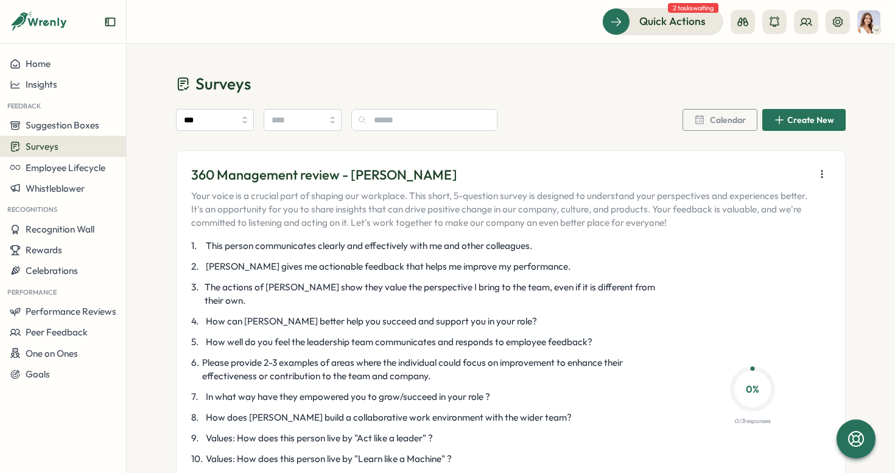
click at [870, 30] on img at bounding box center [868, 21] width 23 height 23
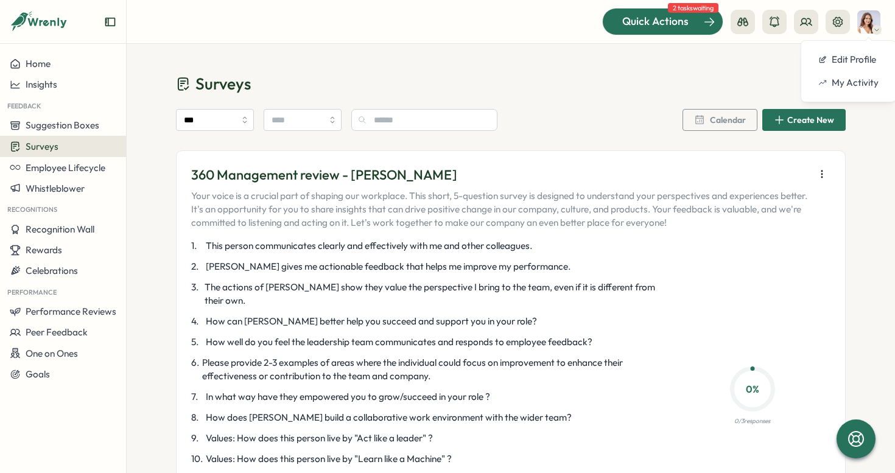
click at [674, 29] on span "Quick Actions" at bounding box center [655, 21] width 66 height 16
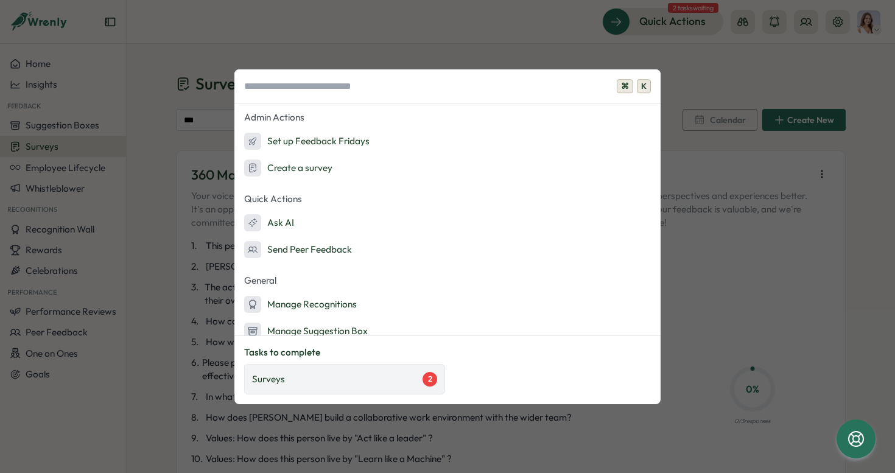
click at [401, 382] on div "Surveys 2" at bounding box center [344, 379] width 185 height 15
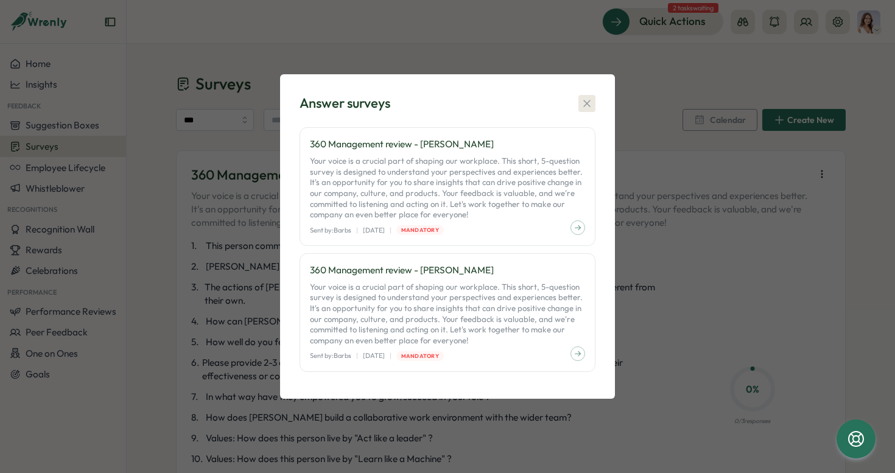
click at [583, 103] on icon "button" at bounding box center [587, 103] width 12 height 12
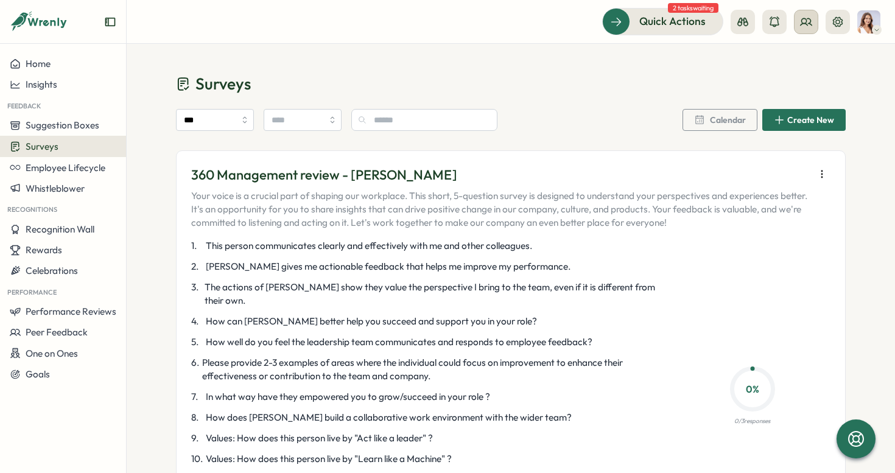
click at [804, 21] on icon at bounding box center [806, 22] width 12 height 12
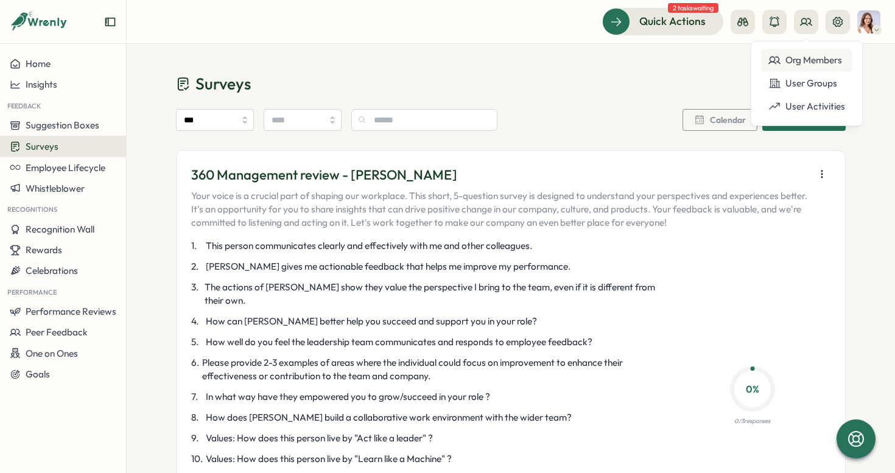
click at [814, 54] on div "Org Members" at bounding box center [806, 60] width 77 height 13
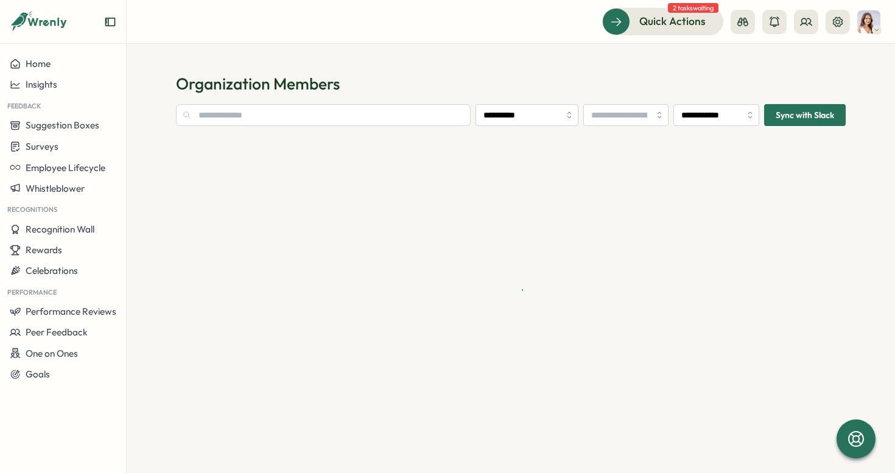
type input "**********"
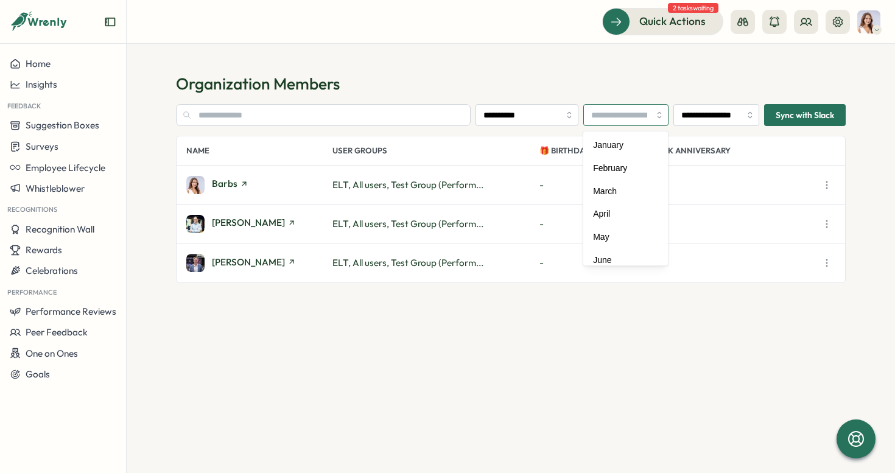
click at [637, 116] on input "search" at bounding box center [626, 115] width 86 height 22
click at [689, 81] on h1 "Organization Members" at bounding box center [511, 83] width 670 height 21
click at [812, 20] on button at bounding box center [806, 22] width 24 height 24
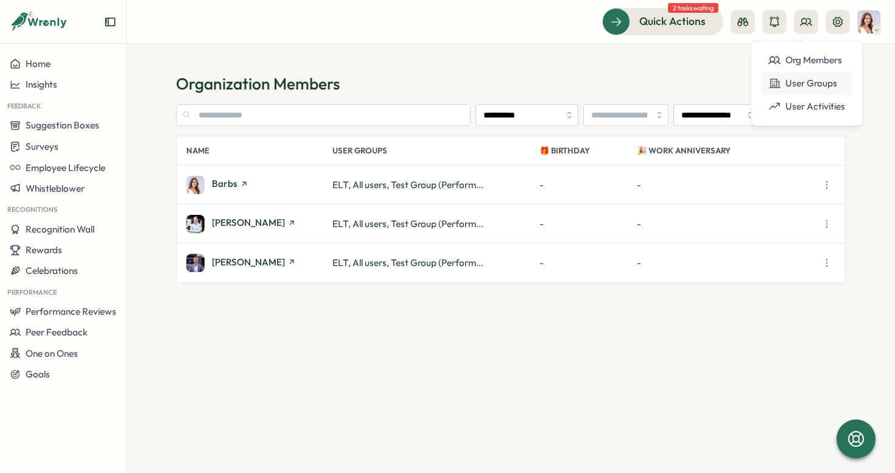
click at [804, 78] on div "User Groups" at bounding box center [806, 83] width 77 height 13
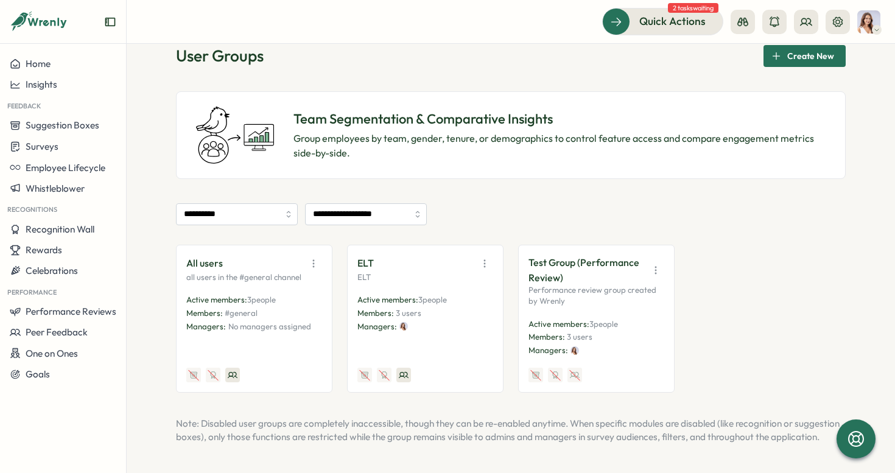
scroll to position [41, 0]
click at [488, 255] on button "button" at bounding box center [484, 263] width 17 height 17
click at [501, 206] on div "**********" at bounding box center [511, 214] width 670 height 22
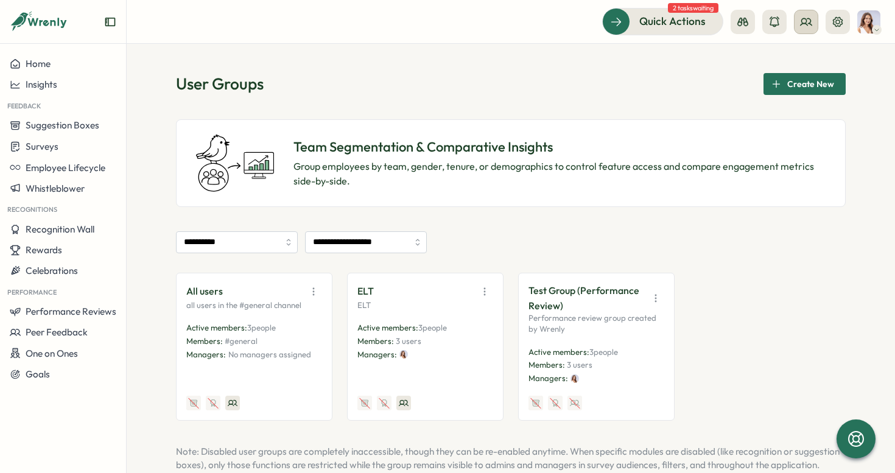
click at [807, 25] on icon at bounding box center [805, 21] width 11 height 7
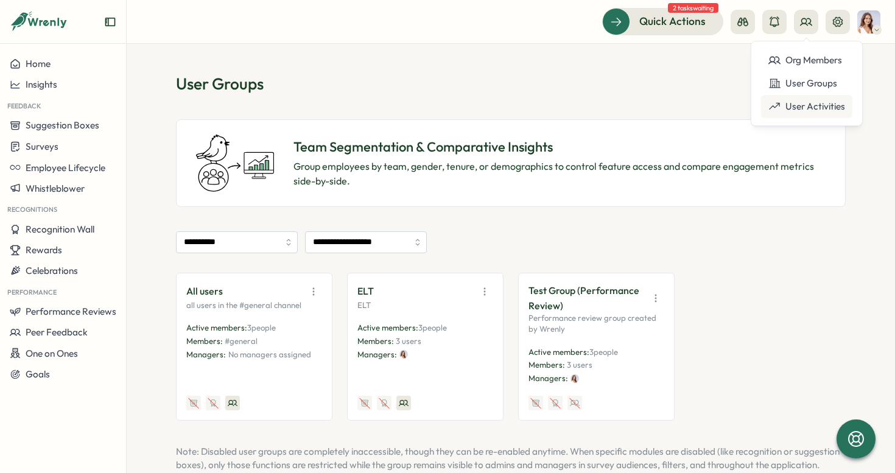
click at [805, 113] on div "User Activities" at bounding box center [806, 106] width 77 height 13
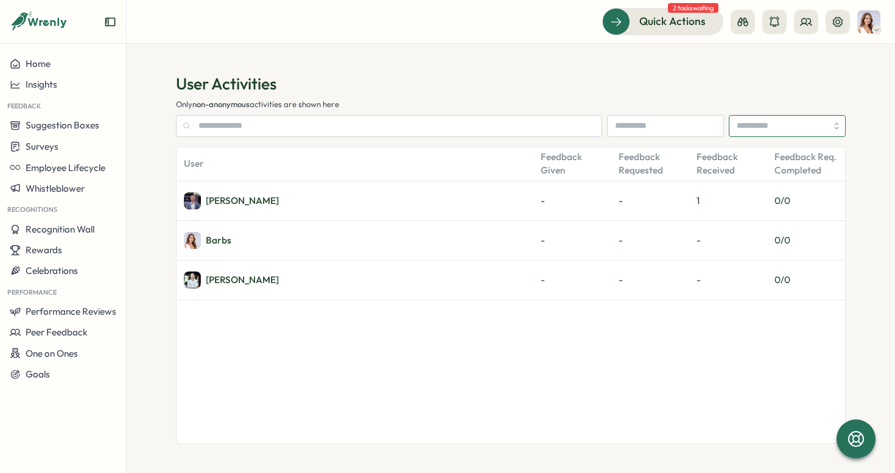
click at [743, 128] on input "search" at bounding box center [787, 126] width 117 height 22
click at [726, 79] on h1 "User Activities" at bounding box center [511, 83] width 670 height 21
click at [838, 26] on icon at bounding box center [838, 21] width 10 height 10
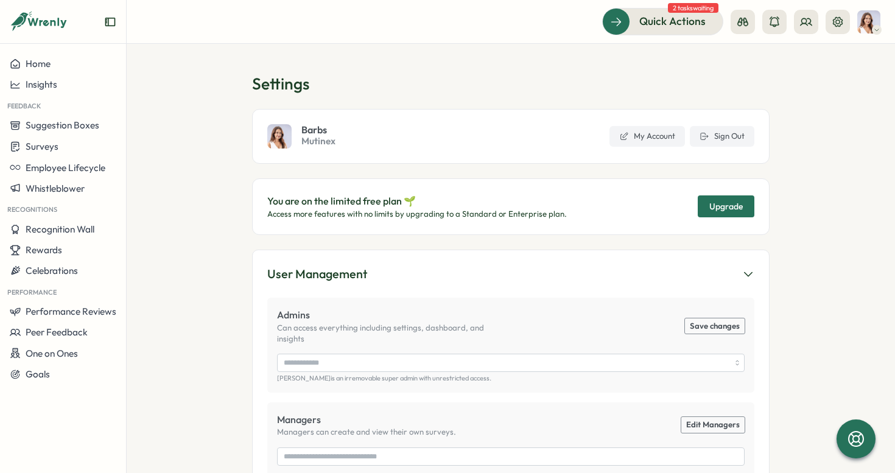
click at [726, 204] on span "Upgrade" at bounding box center [725, 206] width 33 height 9
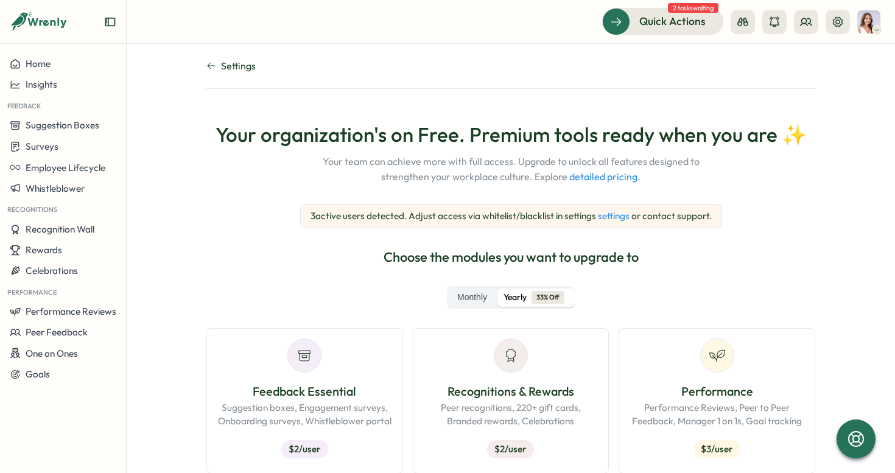
scroll to position [155, 0]
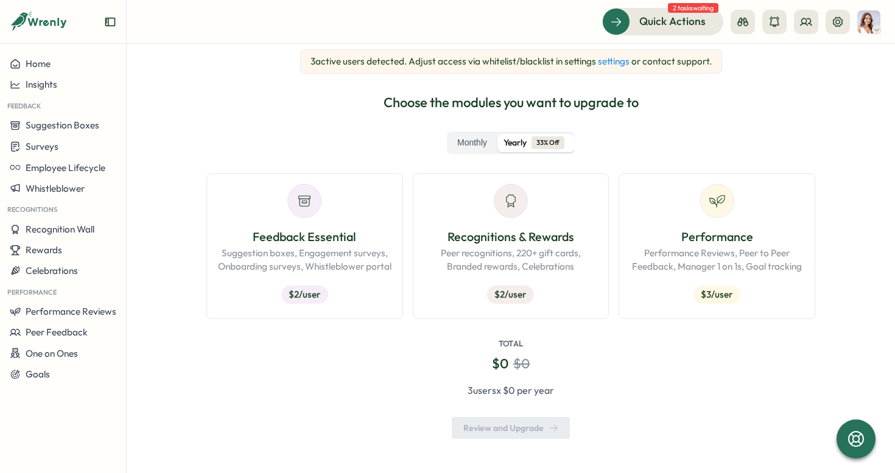
click at [629, 261] on p "Performance Reviews, Peer to Peer Feedback, Manager 1 on 1s, Goal tracking" at bounding box center [717, 260] width 176 height 27
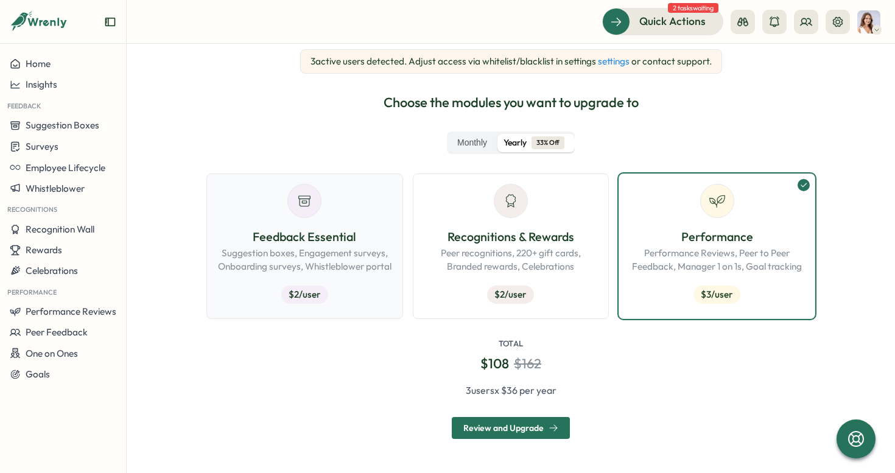
click at [281, 264] on p "Suggestion boxes, Engagement surveys, Onboarding surveys, Whistleblower portal" at bounding box center [305, 260] width 176 height 27
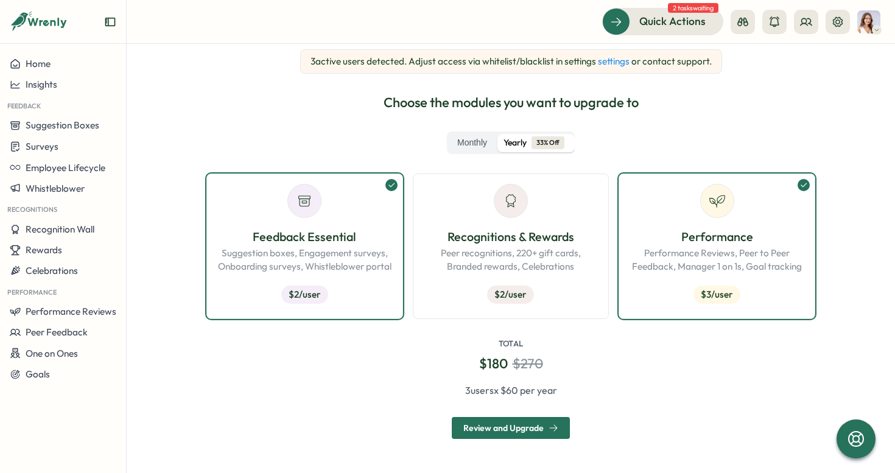
click at [609, 63] on link "settings" at bounding box center [614, 61] width 32 height 12
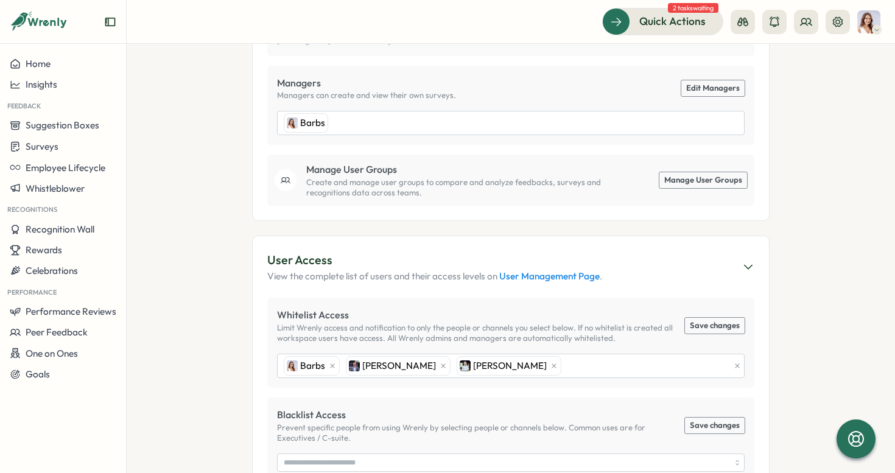
scroll to position [449, 0]
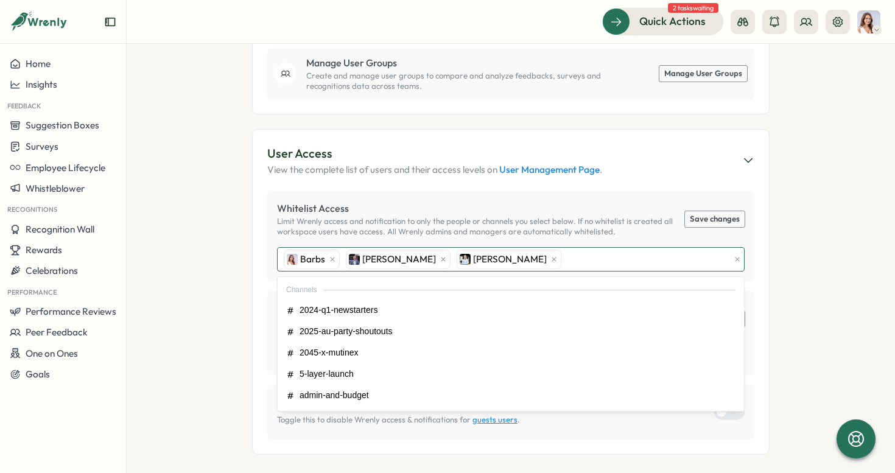
click at [578, 248] on div "Barbs [PERSON_NAME] [PERSON_NAME]" at bounding box center [505, 259] width 449 height 23
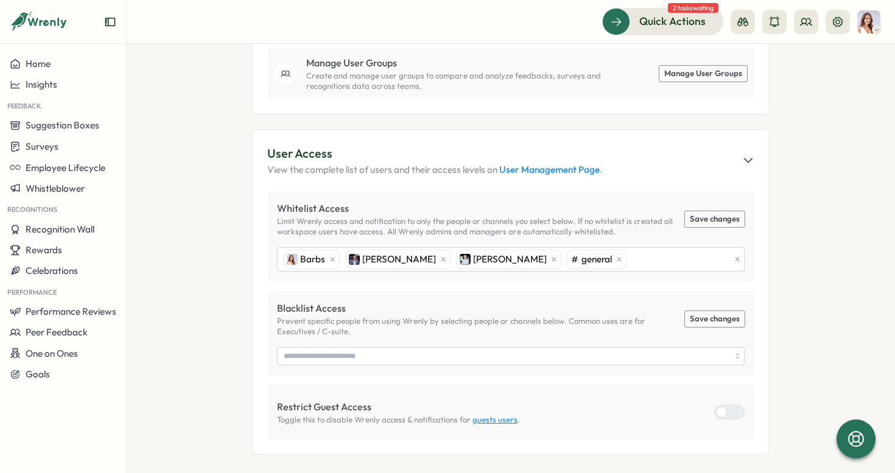
click at [706, 212] on button "Save changes" at bounding box center [715, 219] width 60 height 16
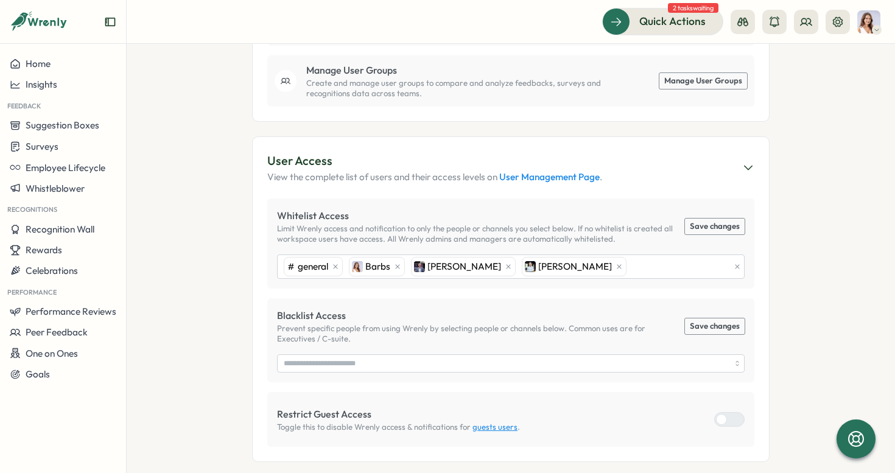
scroll to position [446, 0]
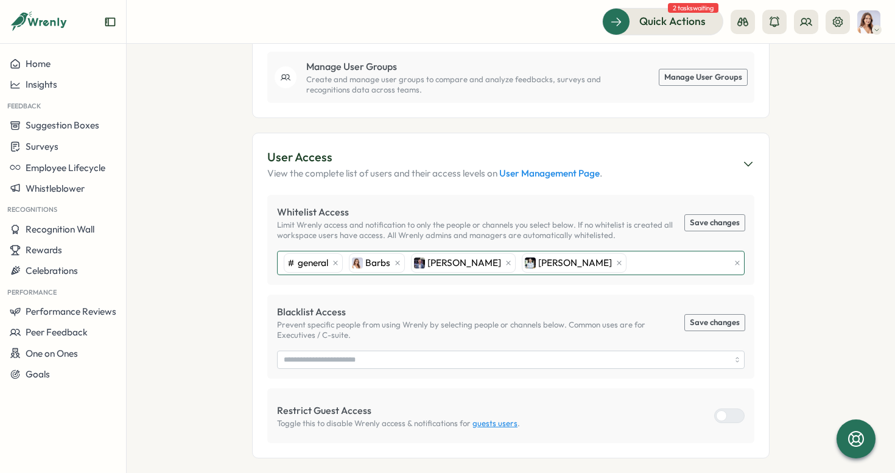
click at [622, 251] on div "general Barbs [PERSON_NAME] [PERSON_NAME]" at bounding box center [505, 262] width 449 height 23
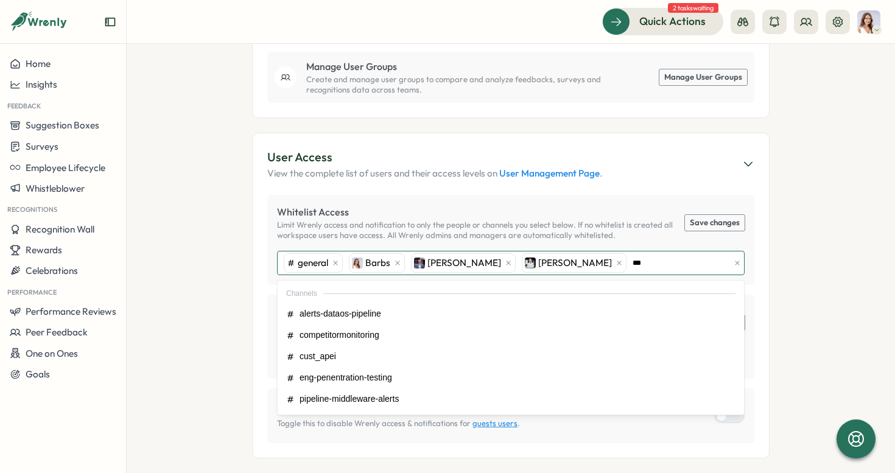
type input "****"
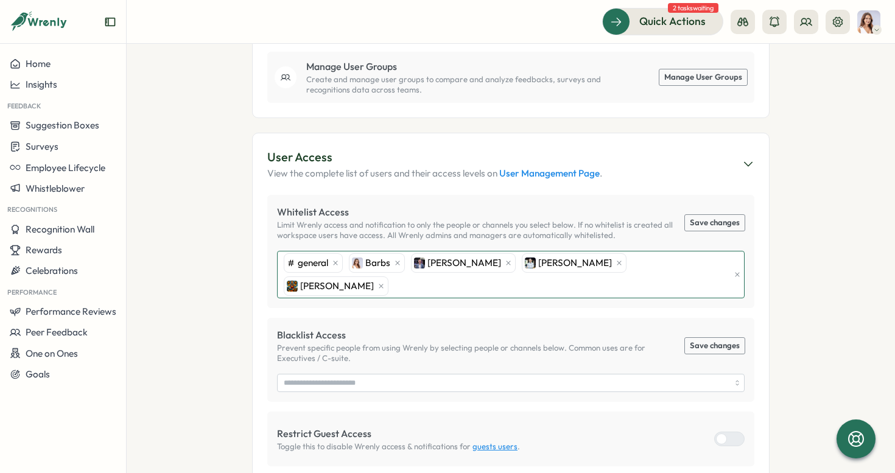
click at [713, 254] on div "general Barbs [PERSON_NAME] [PERSON_NAME] [PERSON_NAME]" at bounding box center [505, 274] width 449 height 46
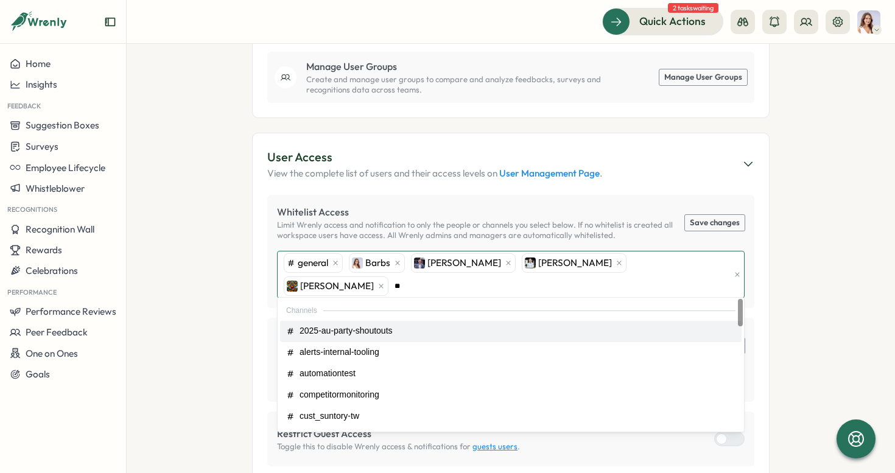
type input "*"
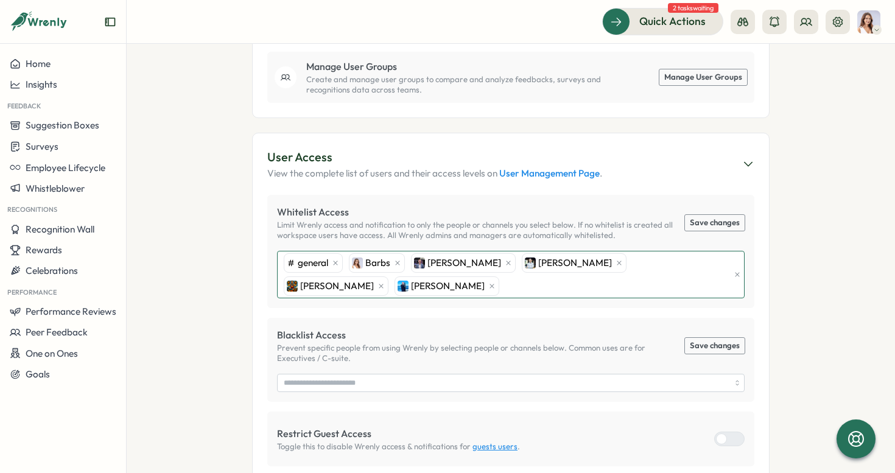
click at [396, 276] on div "general Barbs [PERSON_NAME] [PERSON_NAME] [PERSON_NAME] [PERSON_NAME]" at bounding box center [505, 274] width 449 height 46
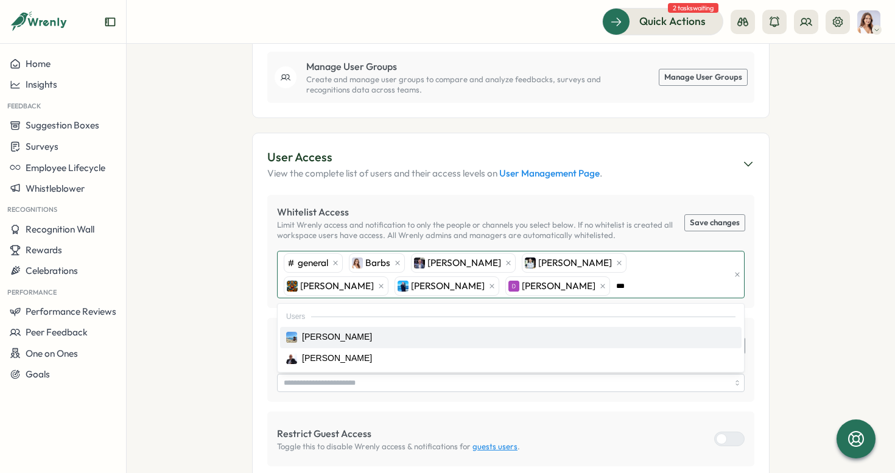
type input "****"
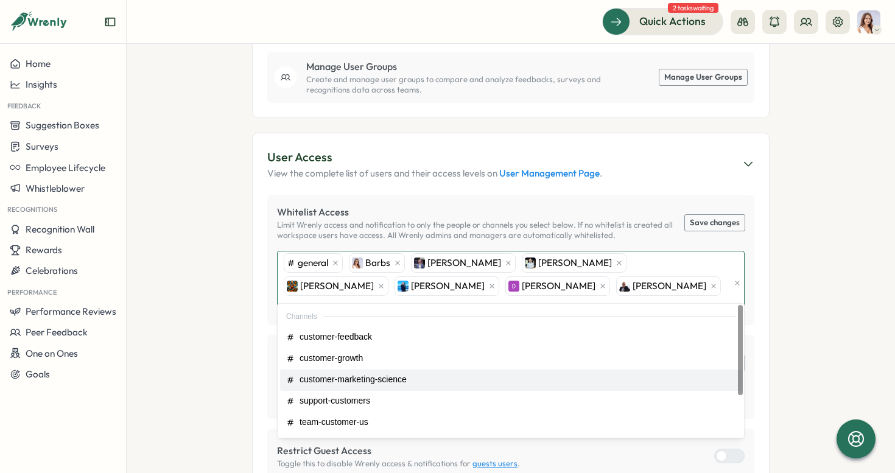
type input "*****"
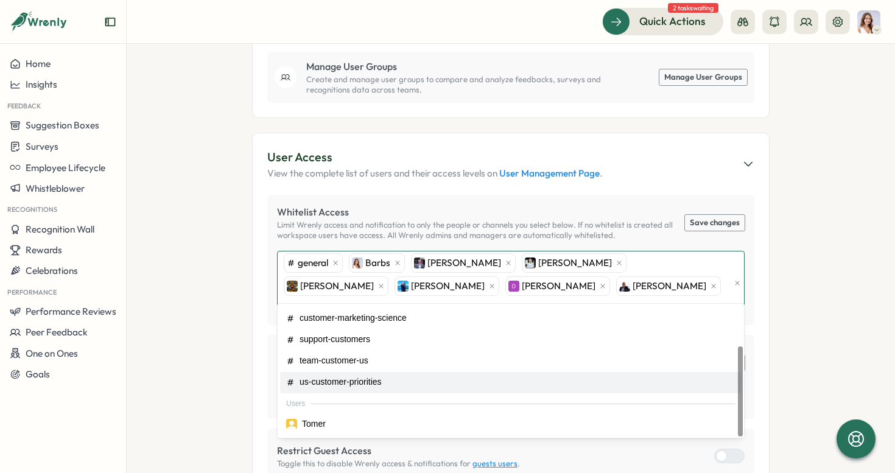
scroll to position [472, 0]
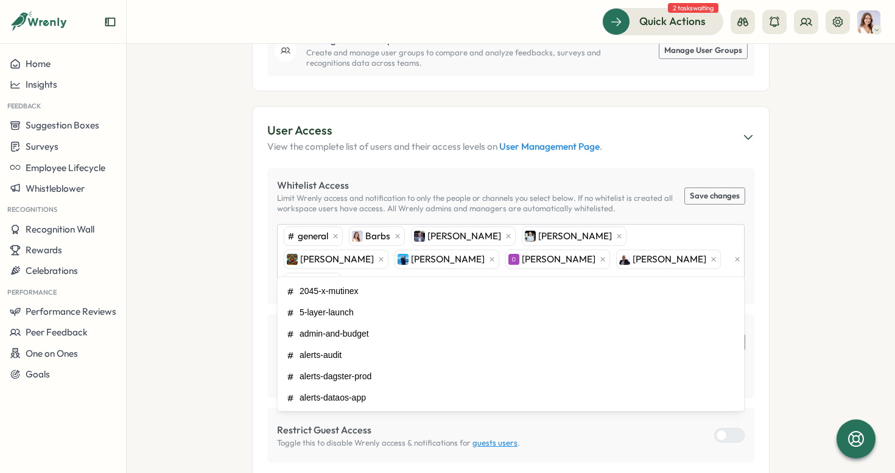
click at [791, 203] on section "Settings Barbs Mutinex My Account Sign Out You are on the limited free plan 🌱 A…" at bounding box center [511, 258] width 768 height 429
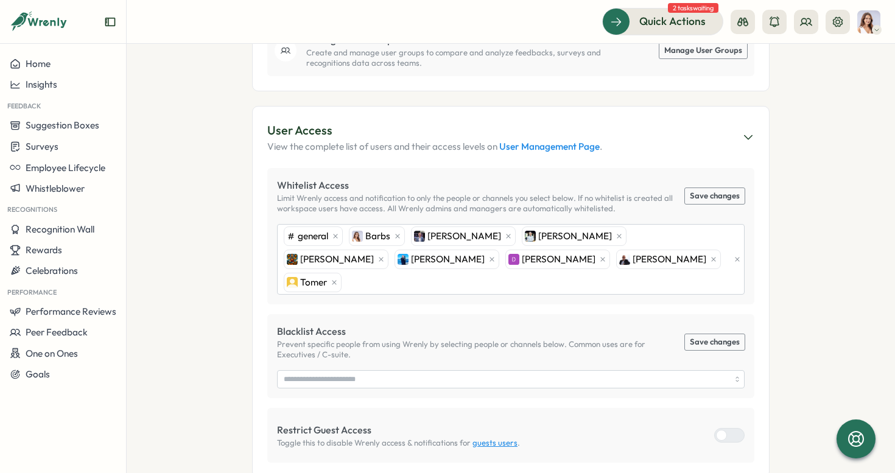
click at [701, 190] on button "Save changes" at bounding box center [715, 196] width 60 height 16
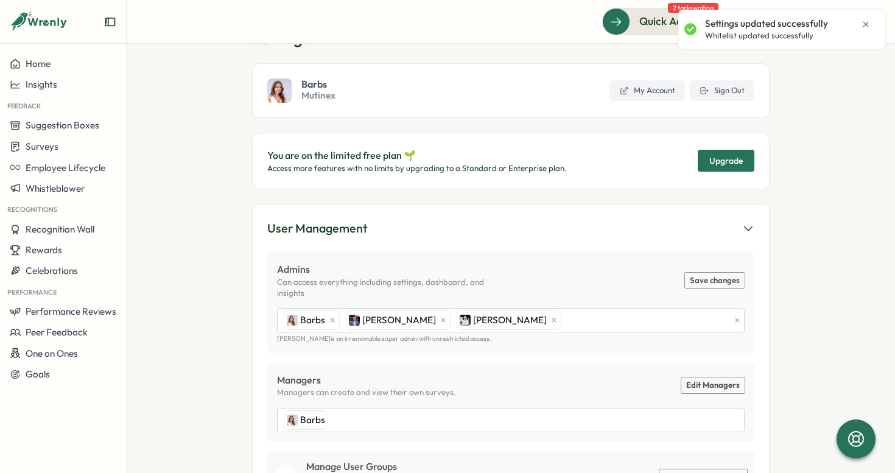
scroll to position [0, 0]
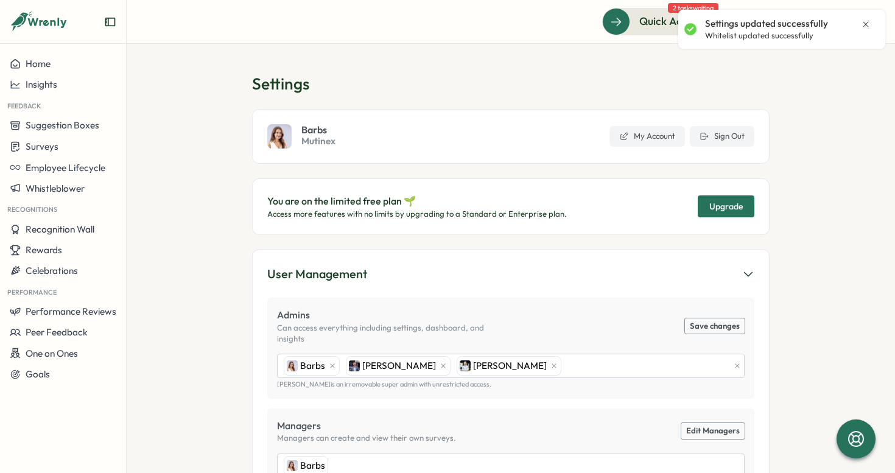
click at [709, 201] on span "Upgrade" at bounding box center [725, 206] width 33 height 21
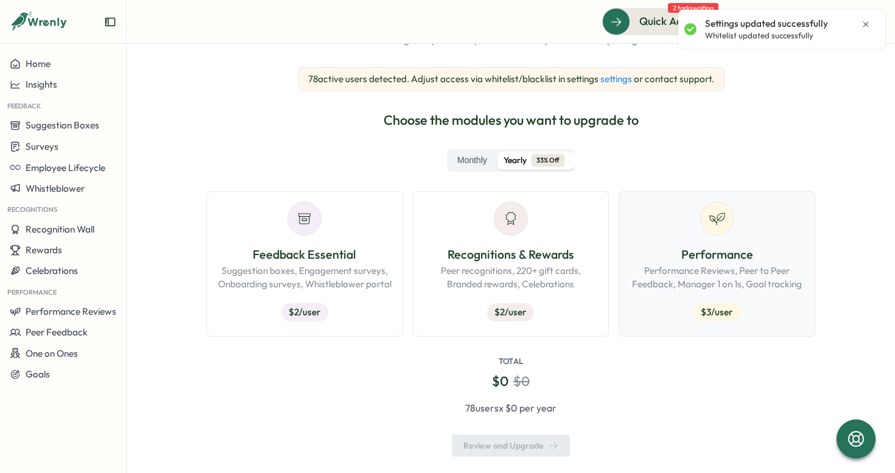
scroll to position [150, 0]
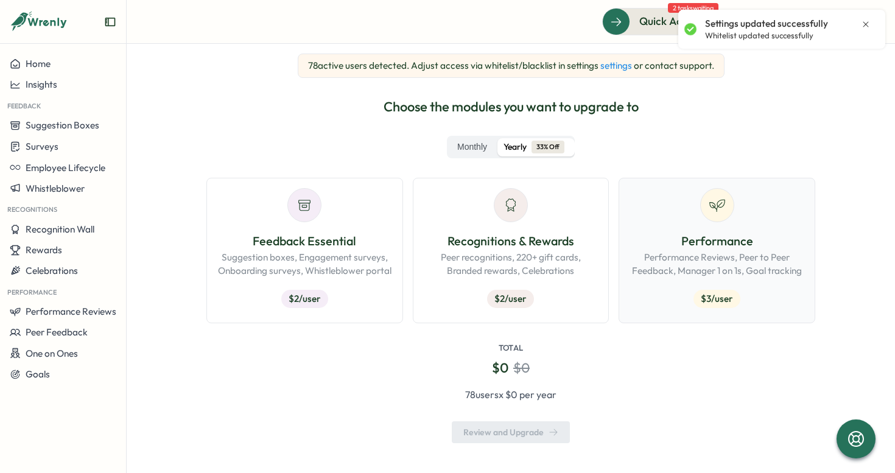
click at [708, 194] on div at bounding box center [717, 205] width 34 height 34
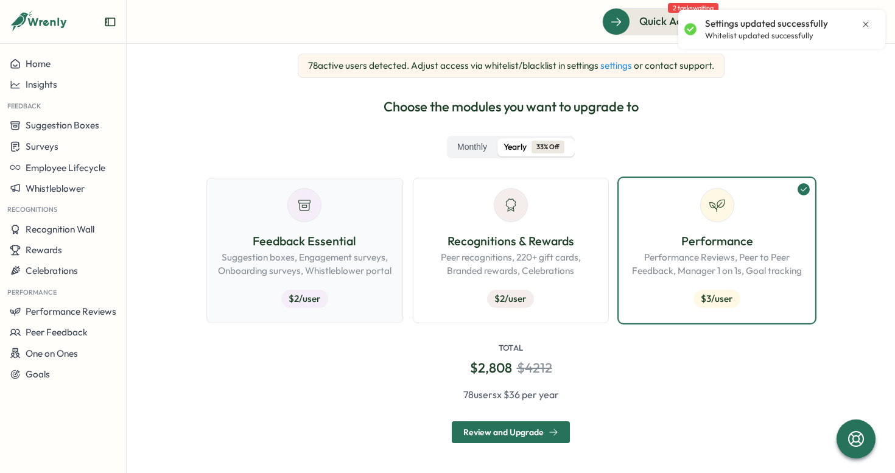
click at [370, 220] on div "Feedback Essential Suggestion boxes, Engagement surveys, Onboarding surveys, Wh…" at bounding box center [305, 250] width 176 height 125
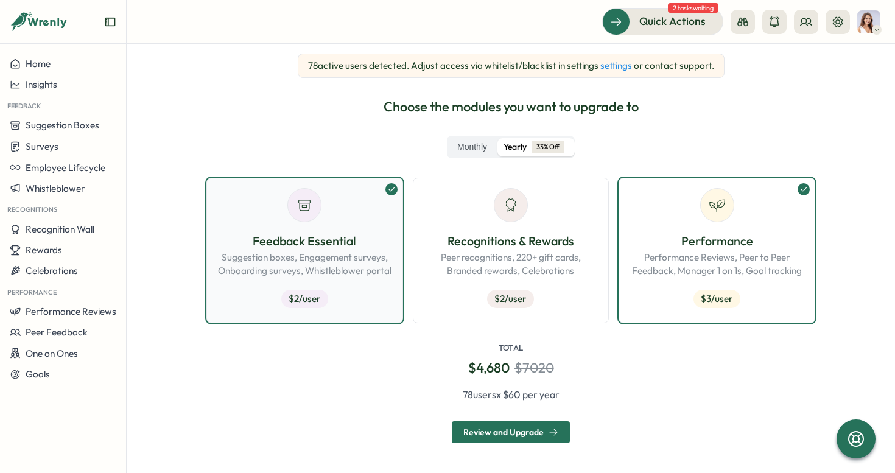
click at [381, 289] on div "Feedback Essential Suggestion boxes, Engagement surveys, Onboarding surveys, Wh…" at bounding box center [305, 272] width 176 height 81
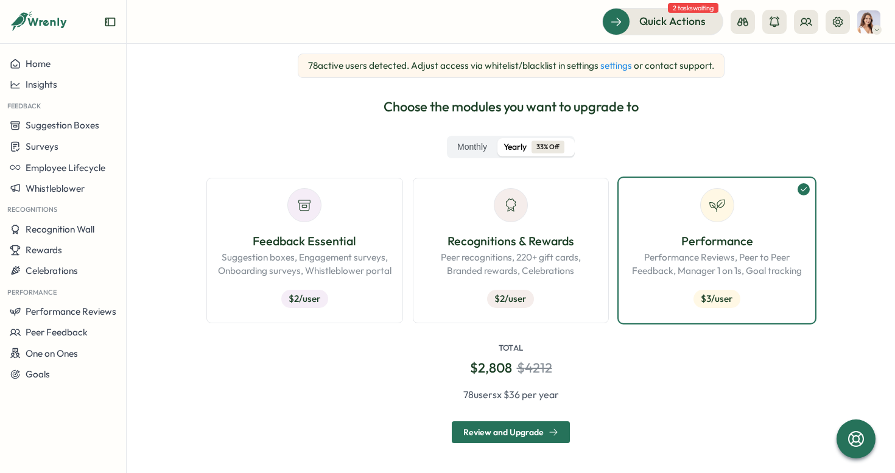
click at [538, 432] on div "Review and Upgrade" at bounding box center [510, 432] width 95 height 10
click at [45, 24] on icon at bounding box center [48, 23] width 40 height 10
click at [24, 19] on icon at bounding box center [21, 21] width 18 height 19
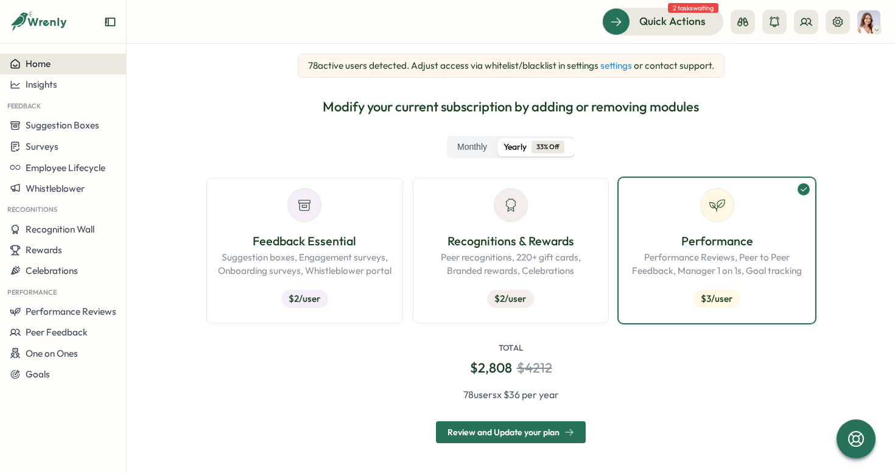
click at [30, 56] on button "Home" at bounding box center [63, 64] width 126 height 21
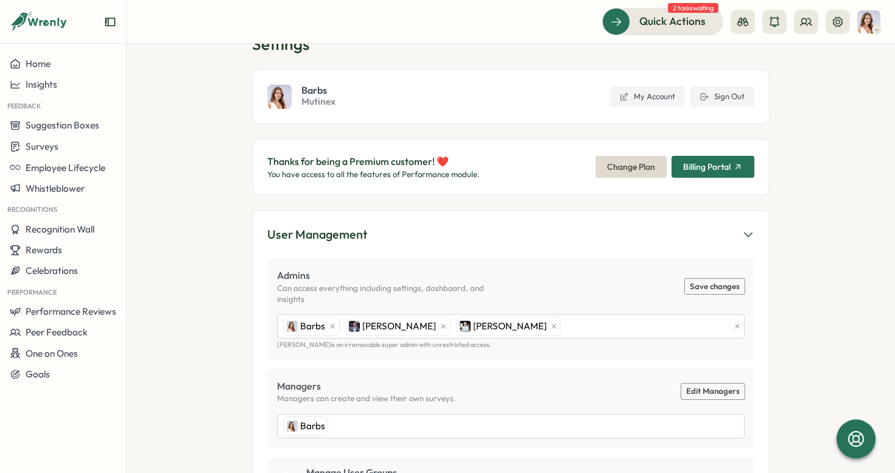
scroll to position [50, 0]
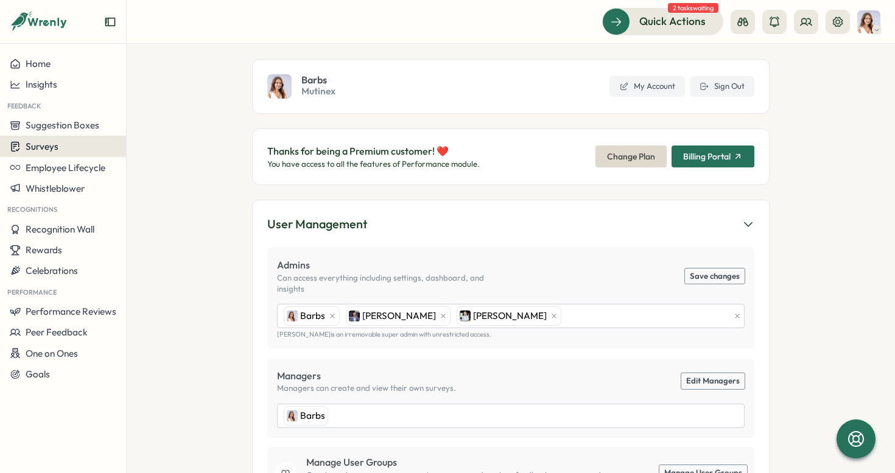
click at [86, 151] on div "Surveys" at bounding box center [63, 147] width 107 height 12
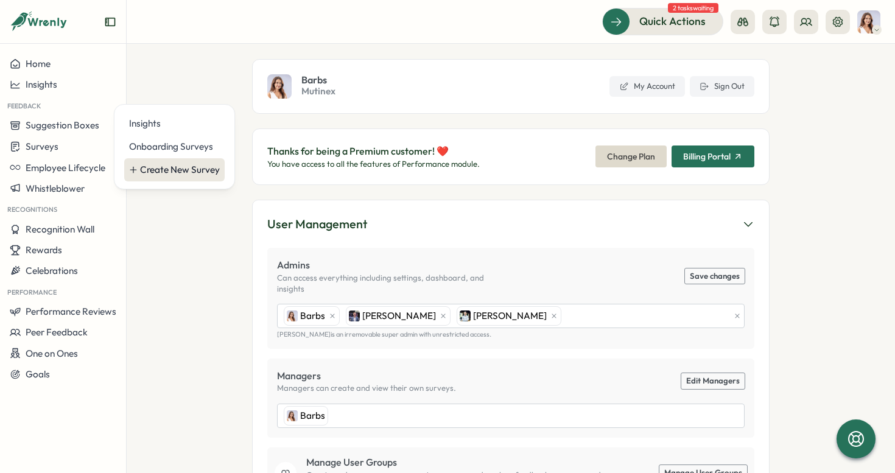
click at [152, 169] on div "Create New Survey" at bounding box center [180, 169] width 80 height 13
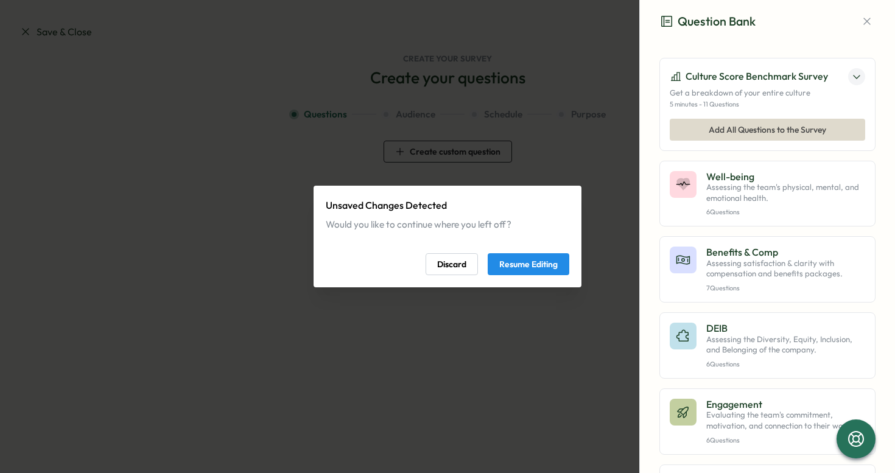
click at [434, 177] on div "Unsaved Changes Detected Would you like to continue where you left off? Discard…" at bounding box center [447, 236] width 895 height 473
click at [35, 39] on div "Unsaved Changes Detected Would you like to continue where you left off? Discard…" at bounding box center [447, 236] width 895 height 473
click at [29, 35] on div "Unsaved Changes Detected Would you like to continue where you left off? Discard…" at bounding box center [447, 236] width 895 height 473
click at [535, 264] on span "Resume Editing" at bounding box center [528, 264] width 58 height 21
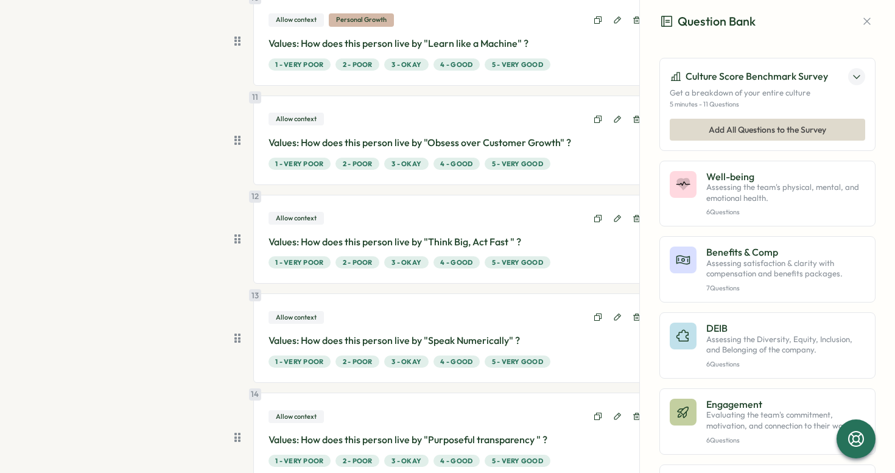
scroll to position [1161, 0]
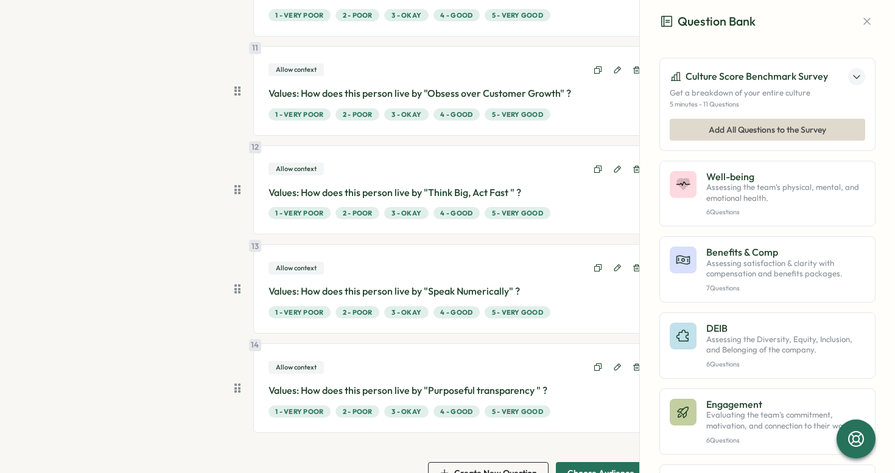
click at [569, 469] on span "Choose Audience" at bounding box center [600, 473] width 67 height 9
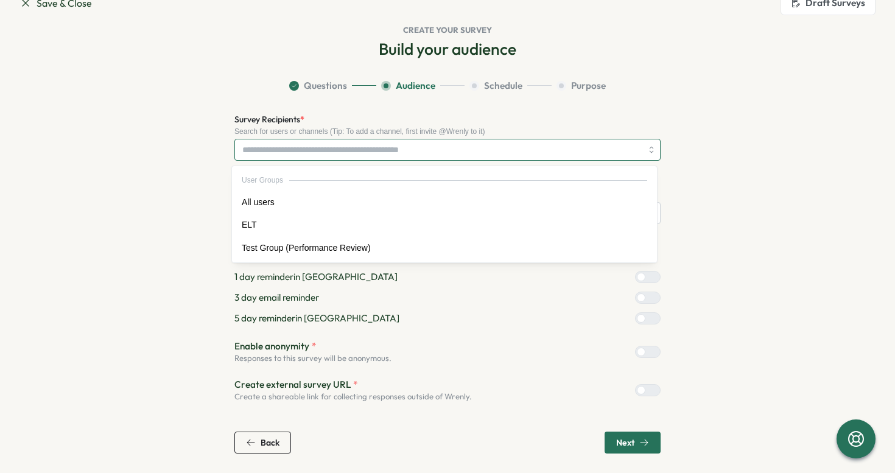
click at [398, 145] on input "Survey Recipients *" at bounding box center [441, 149] width 399 height 21
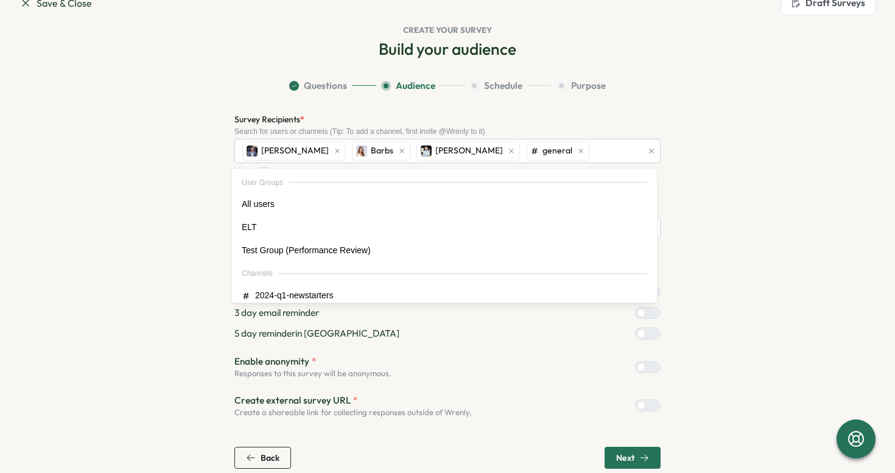
click at [397, 125] on div "Survey Recipients * Search for users or channels (Tip: To add a channel, first …" at bounding box center [447, 137] width 426 height 51
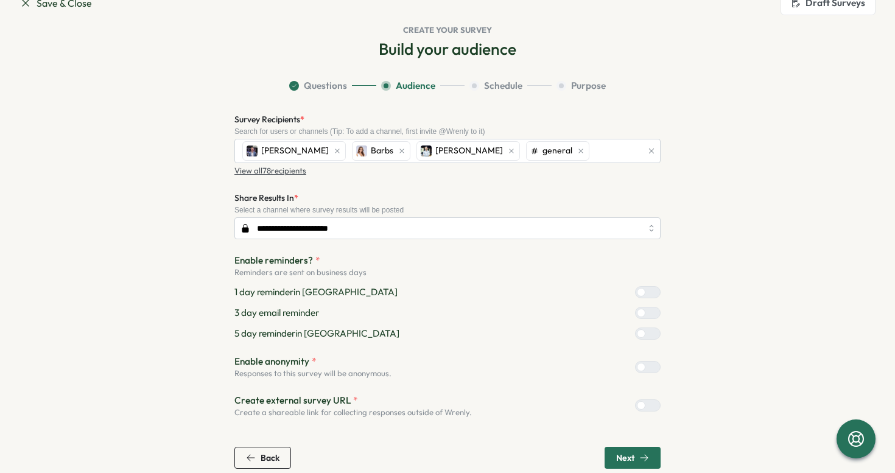
scroll to position [44, 0]
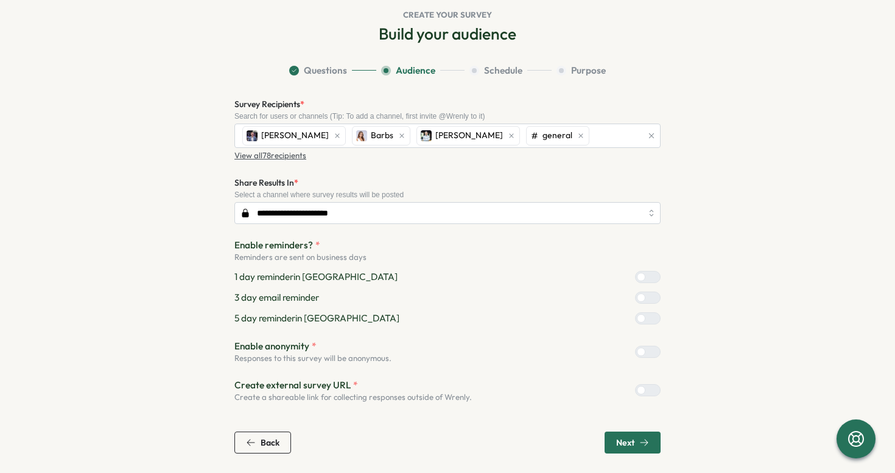
click at [616, 435] on span "Next" at bounding box center [632, 442] width 33 height 21
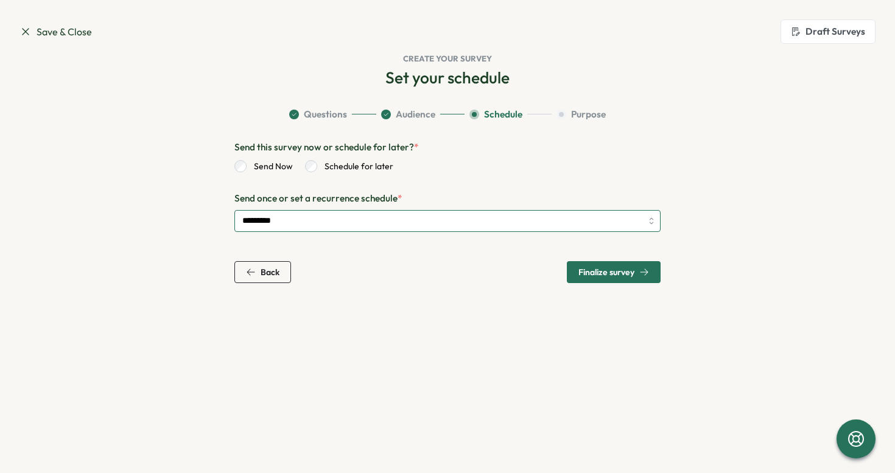
click at [539, 219] on input "*********" at bounding box center [447, 221] width 426 height 22
click at [539, 196] on p "Send once or set a recurrence schedule *" at bounding box center [447, 198] width 426 height 13
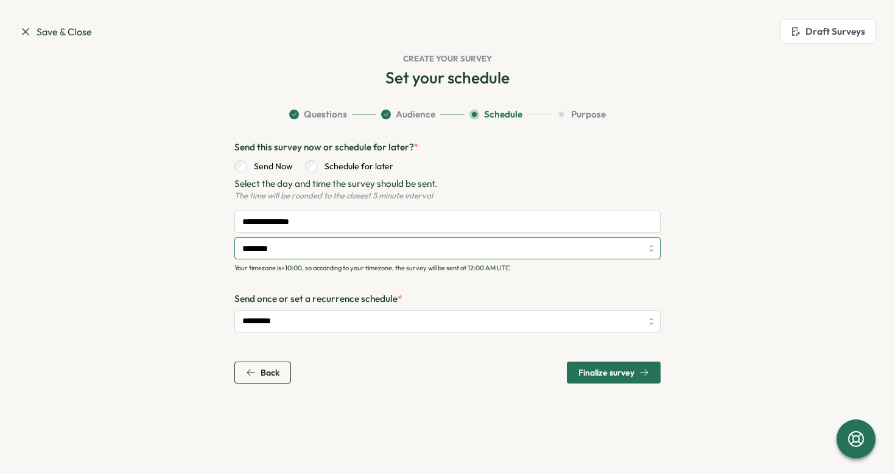
click at [287, 248] on input "********" at bounding box center [447, 248] width 426 height 22
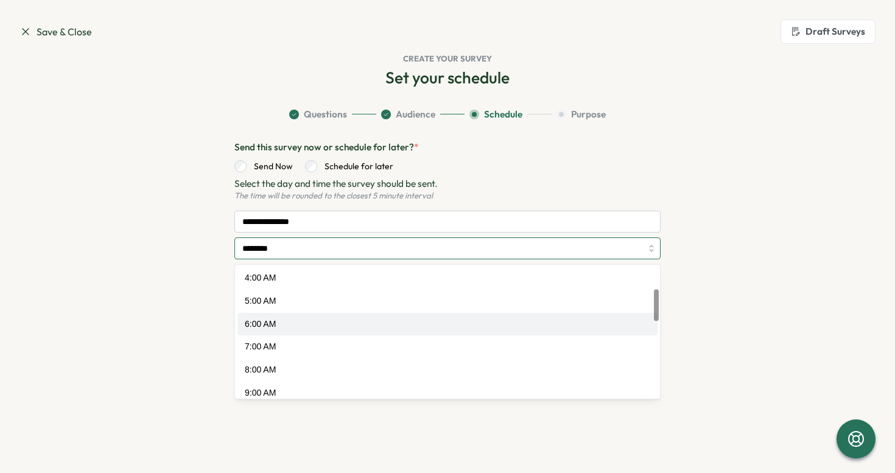
scroll to position [91, 0]
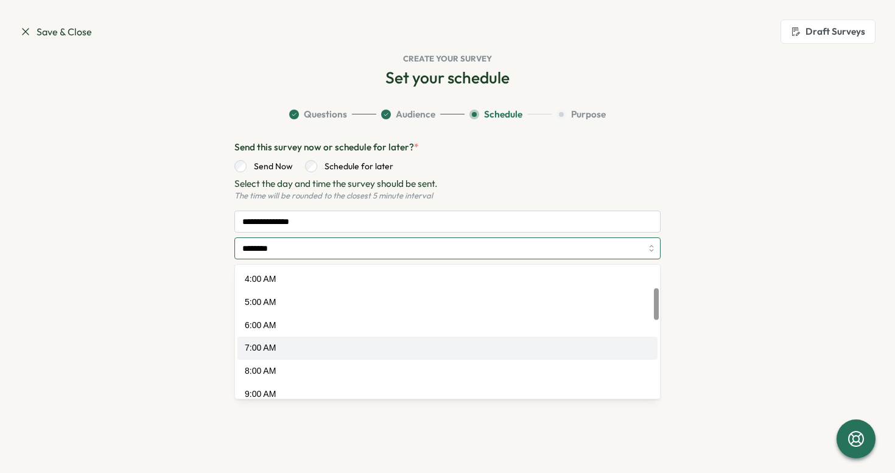
type input "*******"
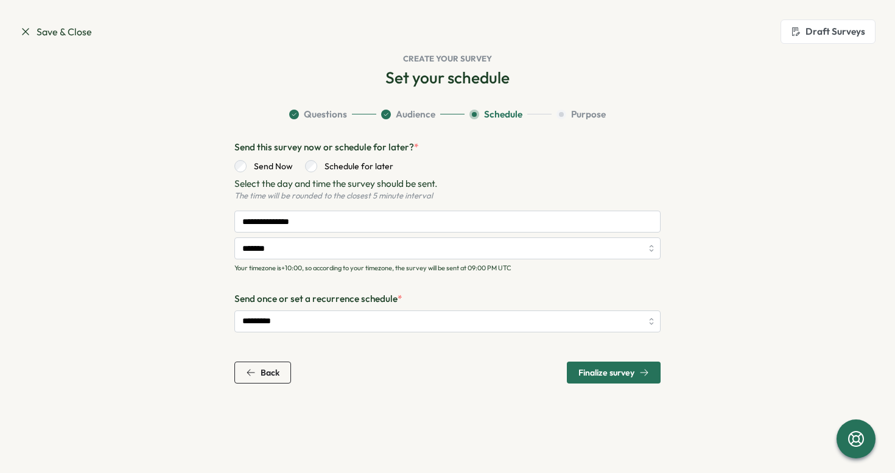
click at [599, 373] on span "Finalize survey" at bounding box center [606, 372] width 56 height 9
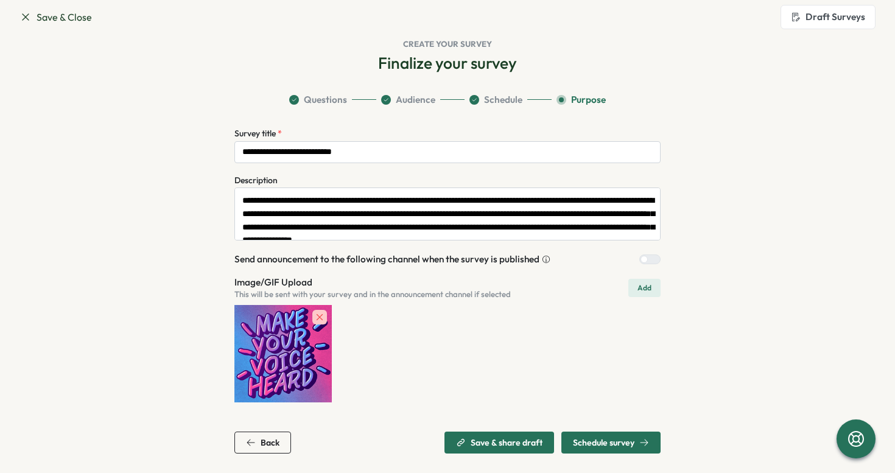
scroll to position [26, 0]
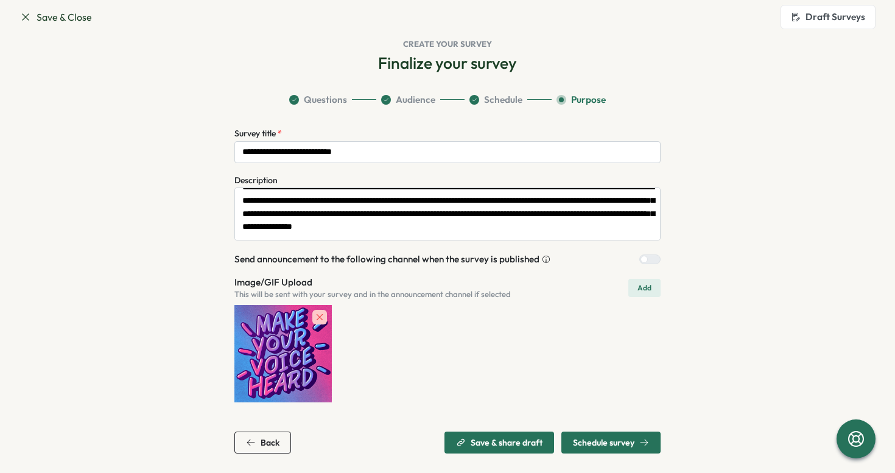
click at [598, 440] on span "Schedule survey" at bounding box center [603, 442] width 61 height 9
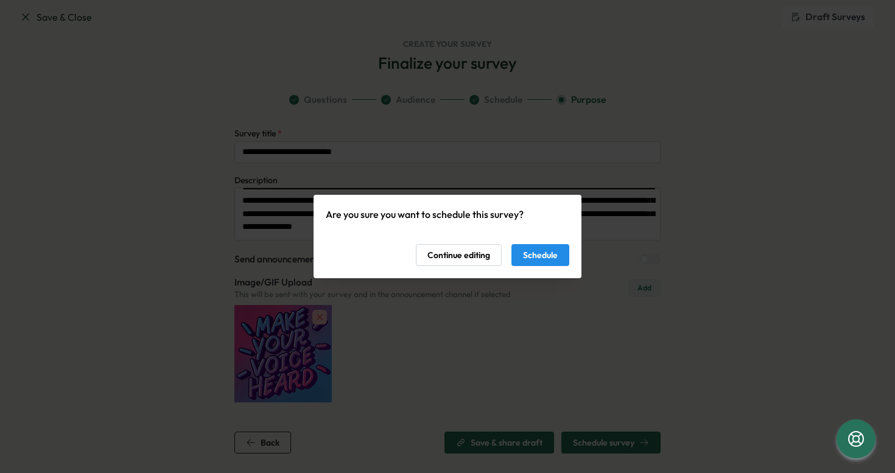
click at [555, 257] on span "Schedule" at bounding box center [540, 255] width 35 height 21
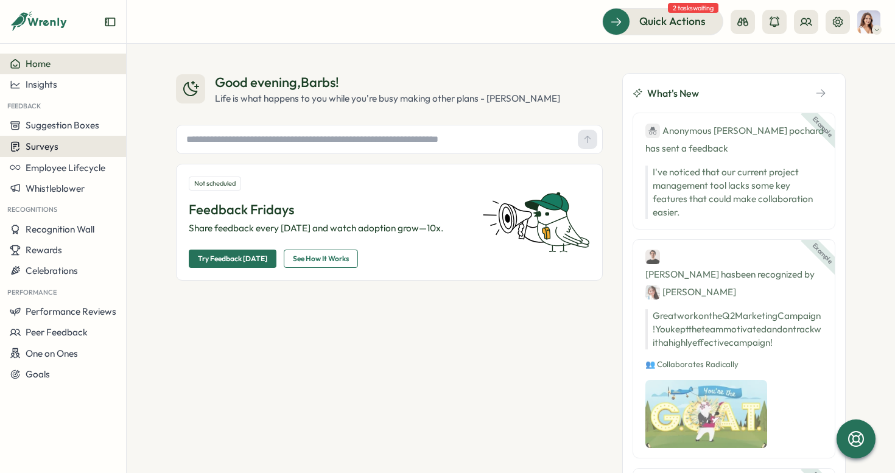
click at [69, 154] on button "Surveys" at bounding box center [63, 146] width 126 height 21
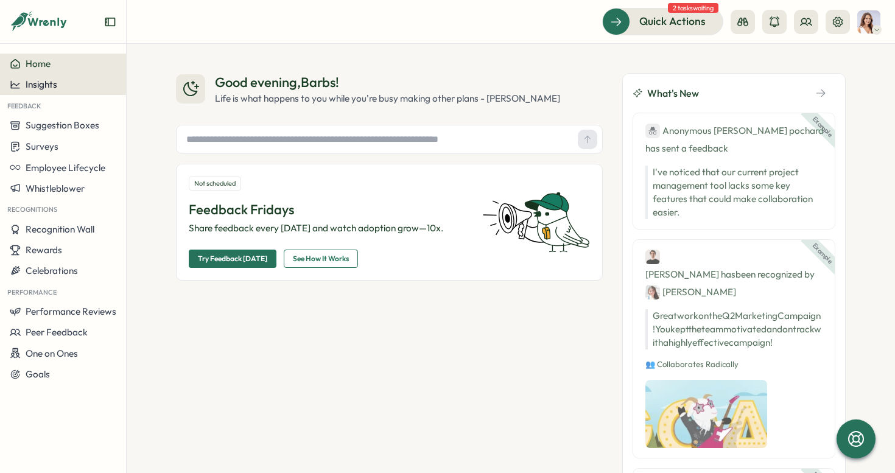
click at [91, 82] on div "Insights" at bounding box center [63, 84] width 107 height 11
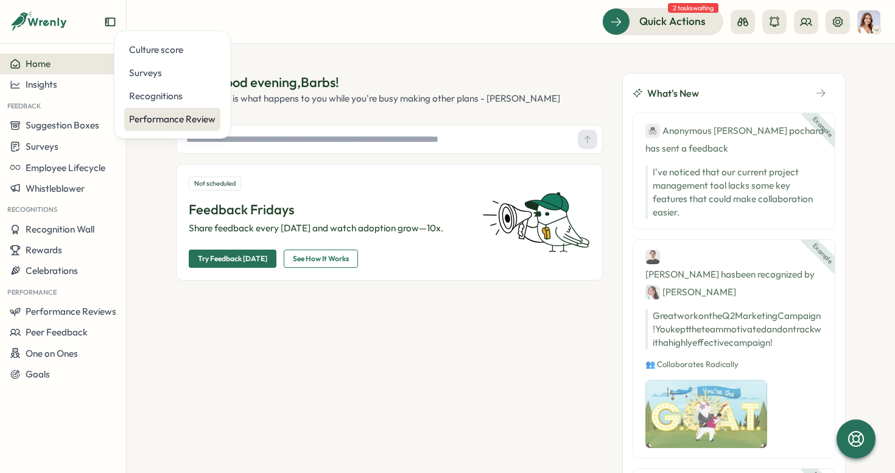
click at [153, 117] on div "Performance Review" at bounding box center [172, 119] width 86 height 13
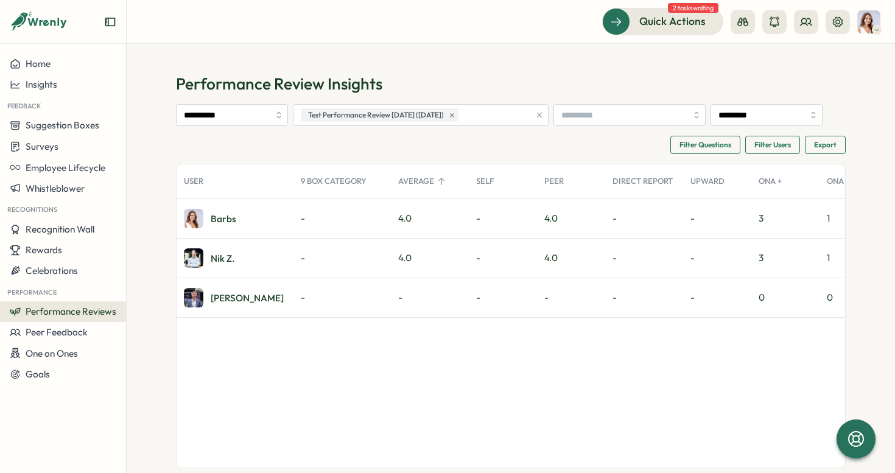
click at [785, 145] on span "Filter Users" at bounding box center [772, 144] width 37 height 17
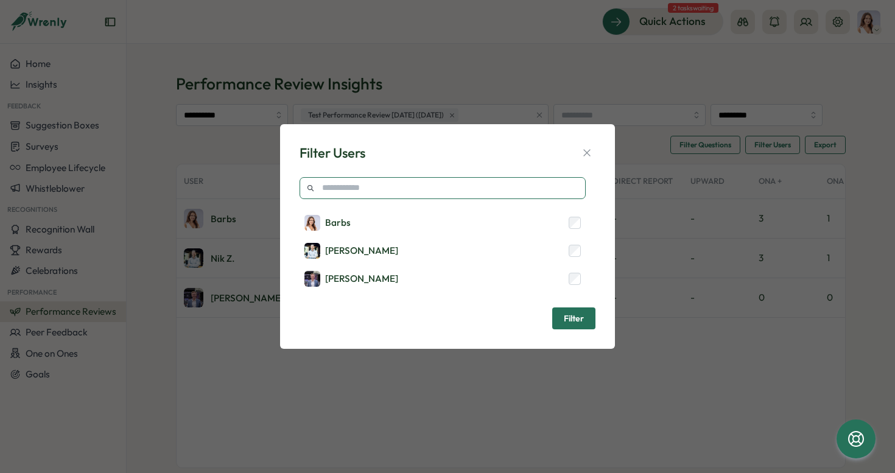
click at [497, 195] on input "text" at bounding box center [442, 188] width 286 height 22
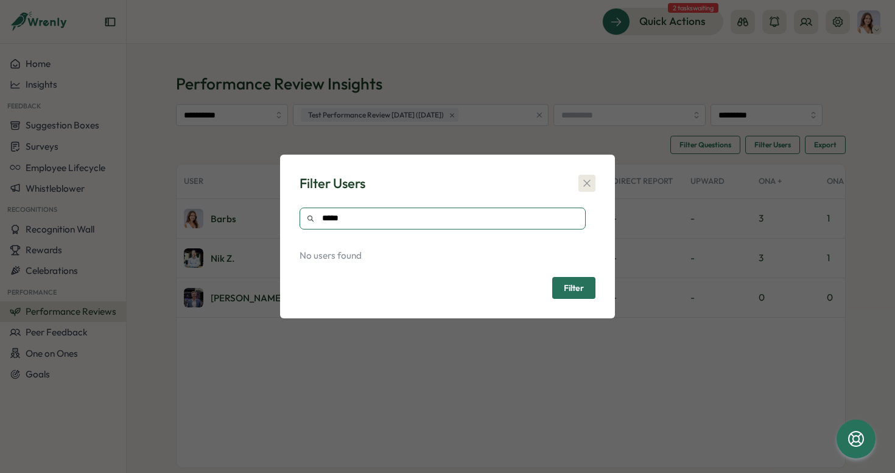
type input "*****"
click at [589, 187] on icon "button" at bounding box center [587, 183] width 12 height 12
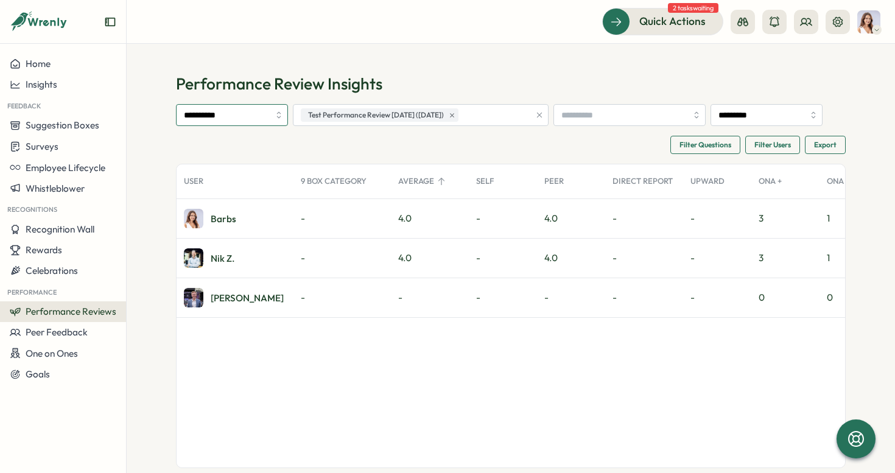
click at [229, 110] on input "**********" at bounding box center [232, 115] width 112 height 22
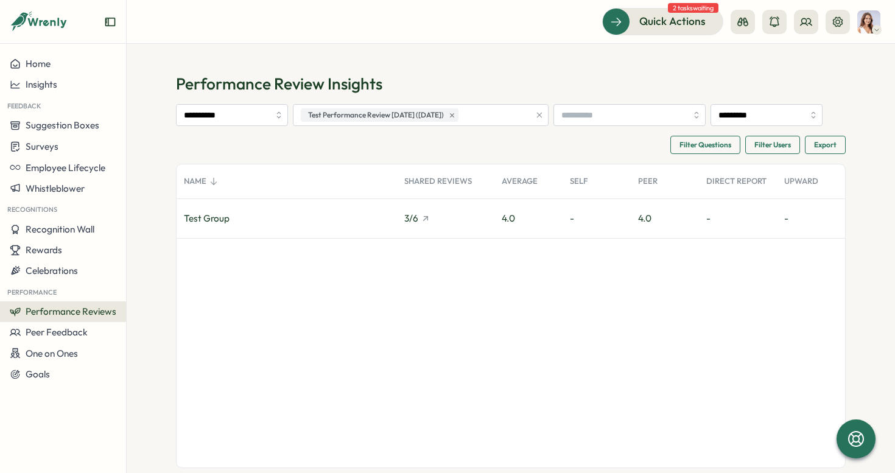
click at [227, 127] on div "**********" at bounding box center [511, 280] width 670 height 415
click at [231, 111] on input "**********" at bounding box center [232, 115] width 112 height 22
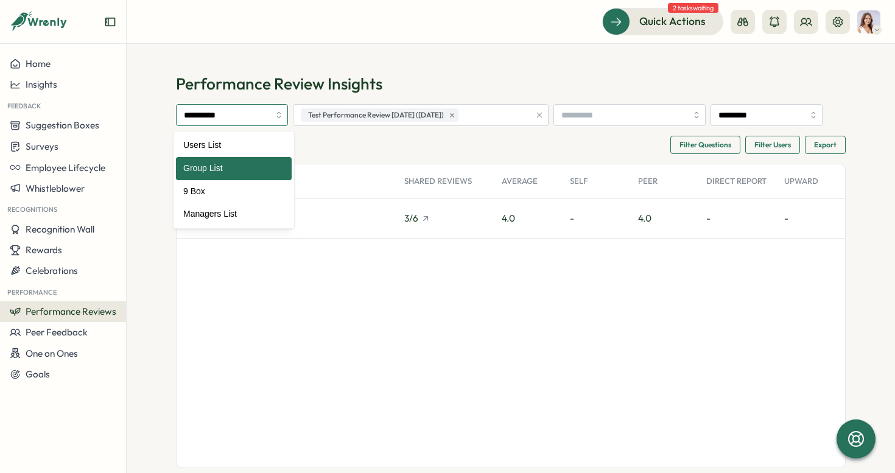
click at [231, 123] on input "**********" at bounding box center [232, 115] width 112 height 22
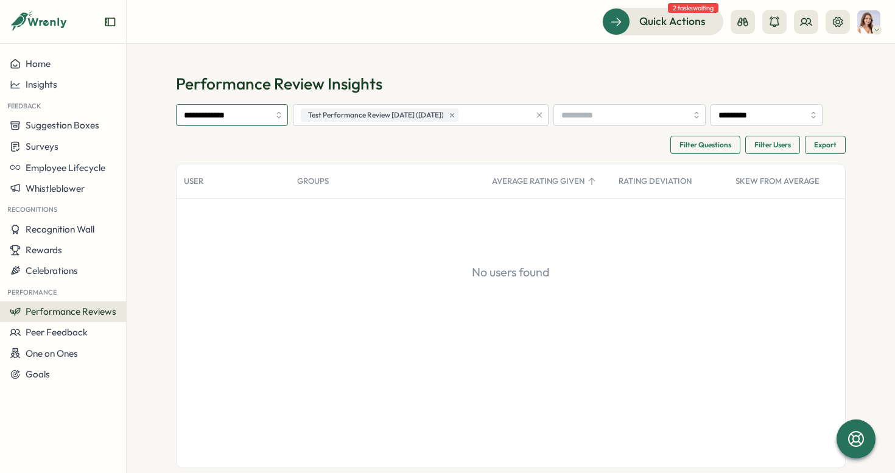
click at [243, 125] on input "**********" at bounding box center [232, 115] width 112 height 22
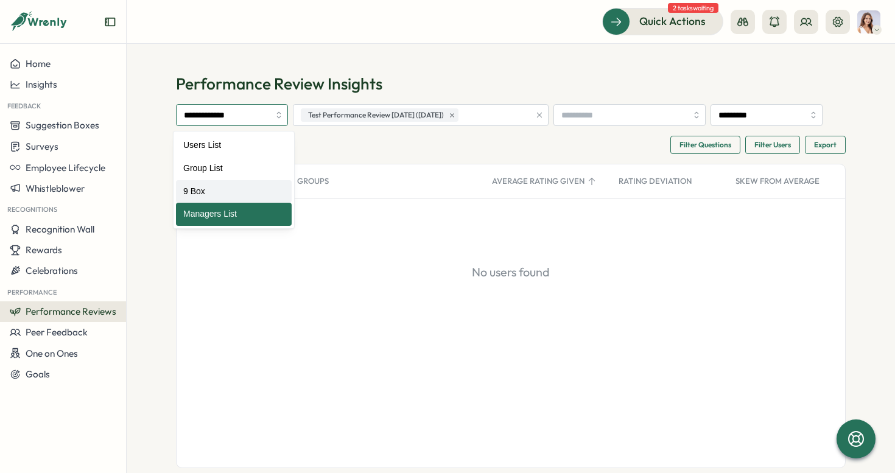
type input "*****"
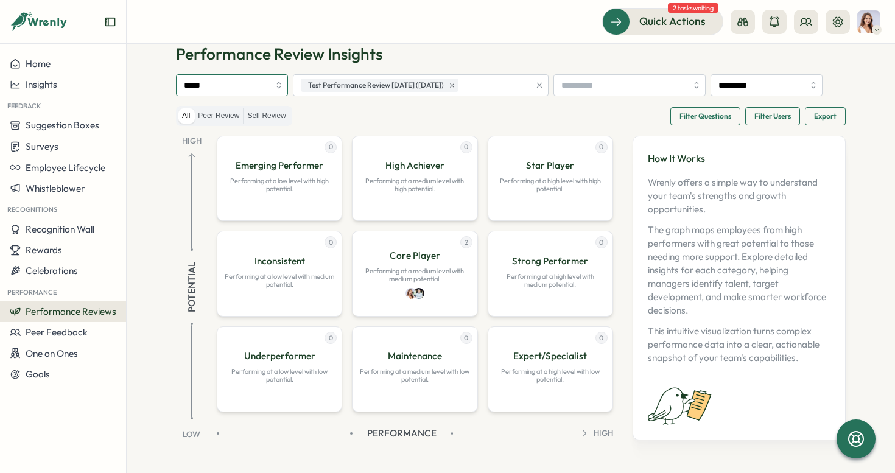
scroll to position [46, 0]
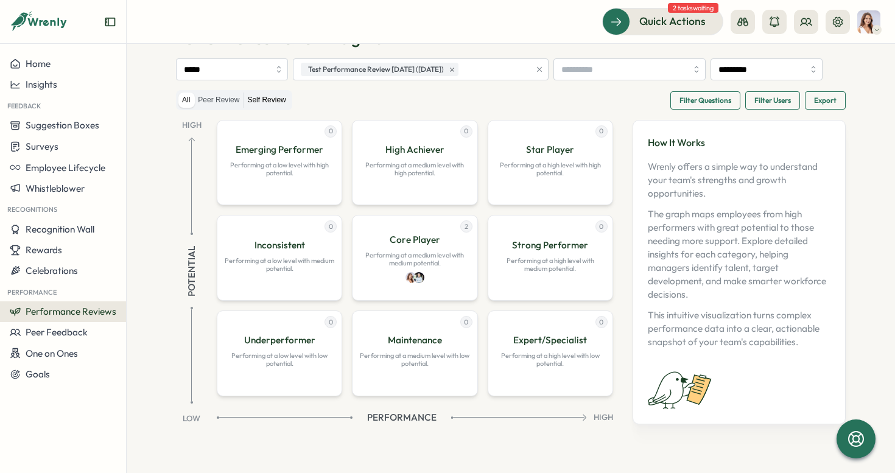
click at [257, 101] on label "Self Review" at bounding box center [266, 100] width 46 height 15
click at [225, 100] on label "Peer Review" at bounding box center [218, 100] width 49 height 15
click at [271, 97] on label "Self Review" at bounding box center [266, 100] width 46 height 15
click at [58, 335] on span "Peer Feedback" at bounding box center [57, 332] width 62 height 12
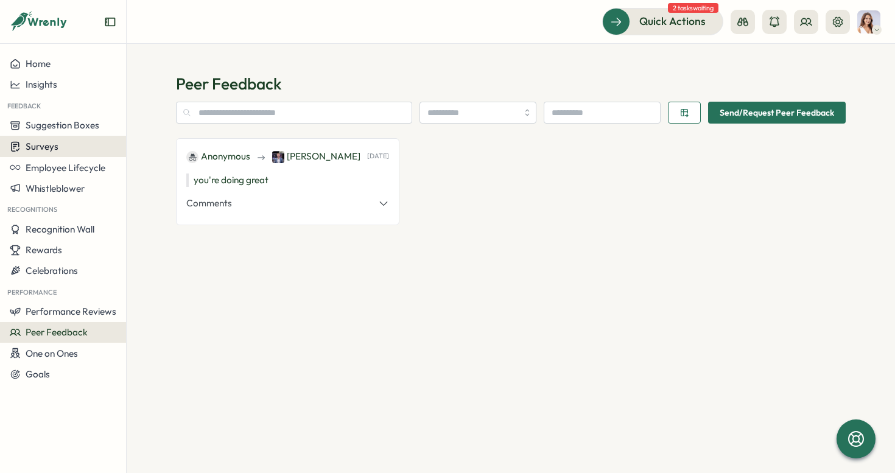
click at [38, 142] on span "Surveys" at bounding box center [42, 147] width 33 height 12
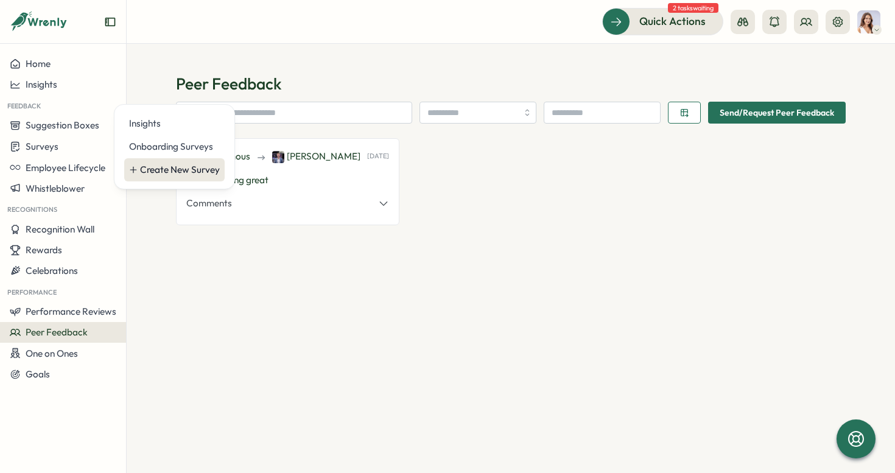
click at [141, 170] on div "Create New Survey" at bounding box center [180, 169] width 80 height 13
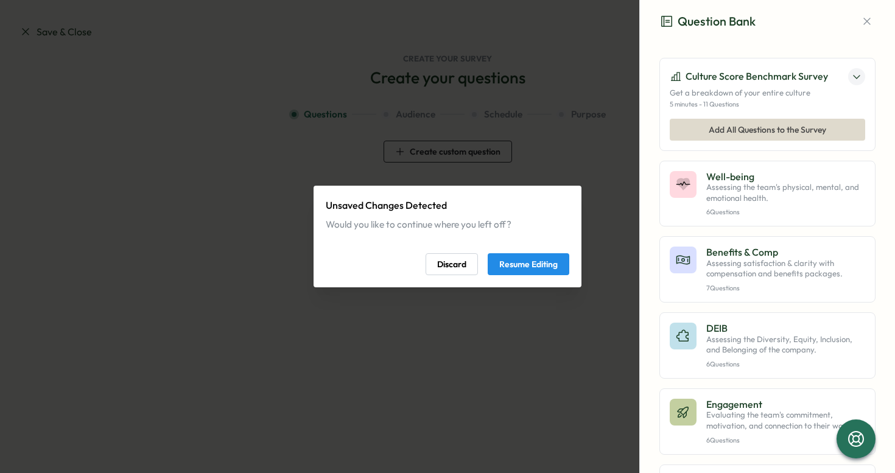
click at [450, 260] on span "Discard" at bounding box center [451, 264] width 29 height 21
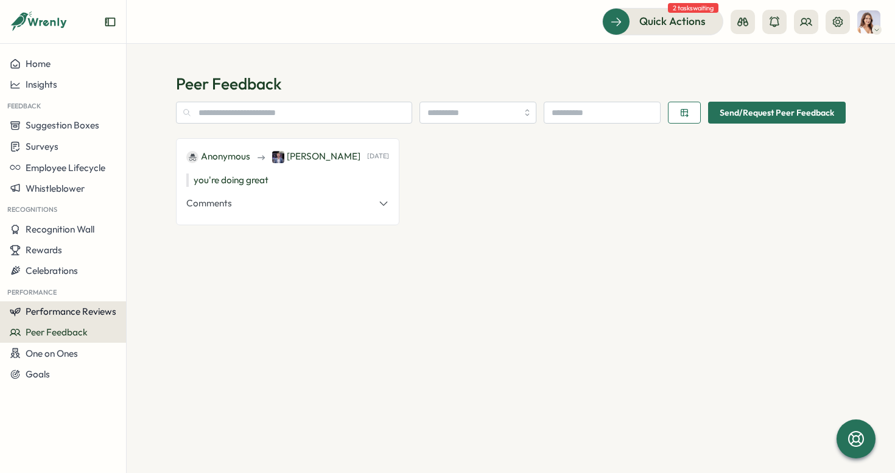
click at [49, 313] on span "Performance Reviews" at bounding box center [71, 312] width 91 height 12
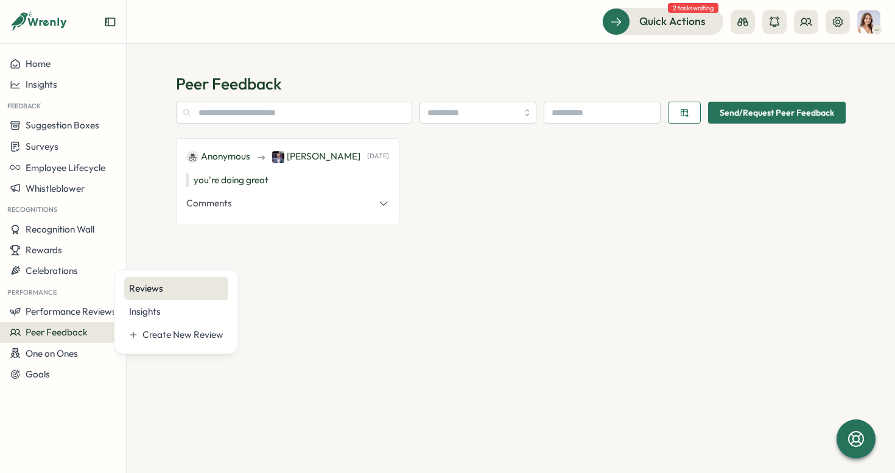
click at [139, 296] on div "Reviews" at bounding box center [176, 288] width 104 height 23
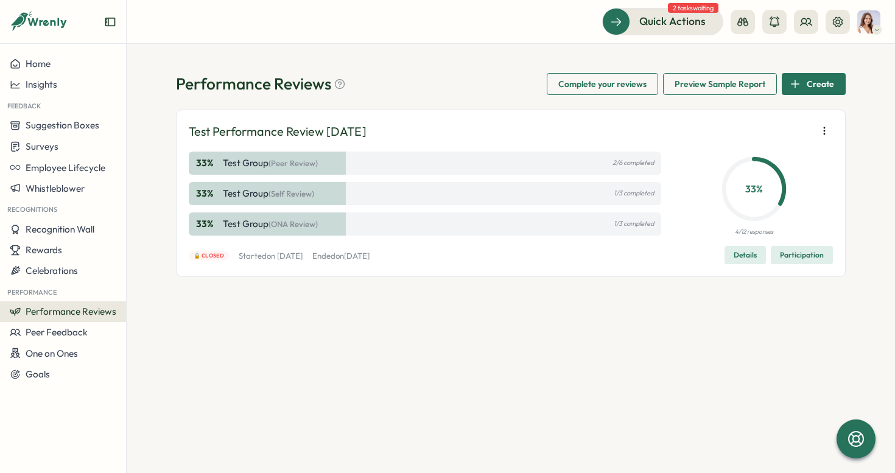
click at [828, 88] on span "Create" at bounding box center [820, 84] width 27 height 21
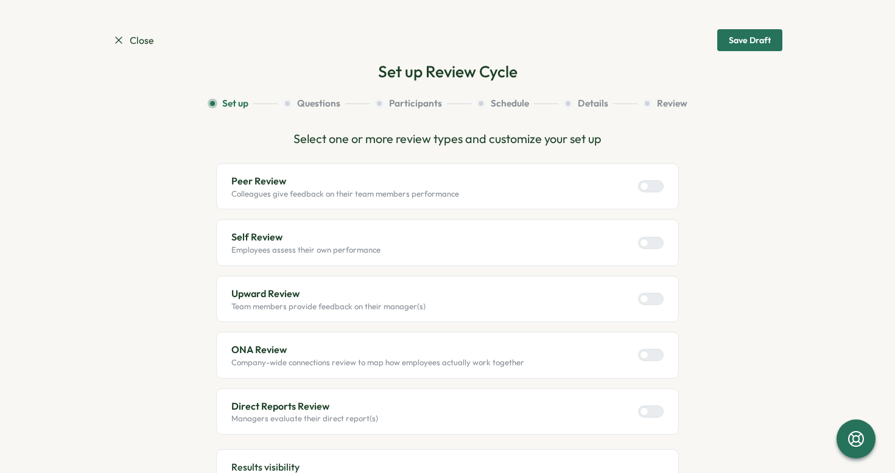
click at [651, 189] on div at bounding box center [655, 186] width 15 height 11
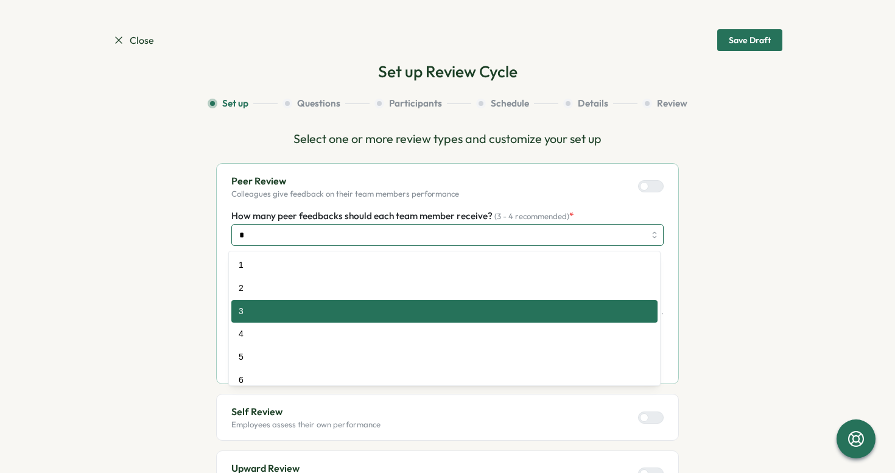
click at [539, 234] on input "*" at bounding box center [447, 235] width 432 height 22
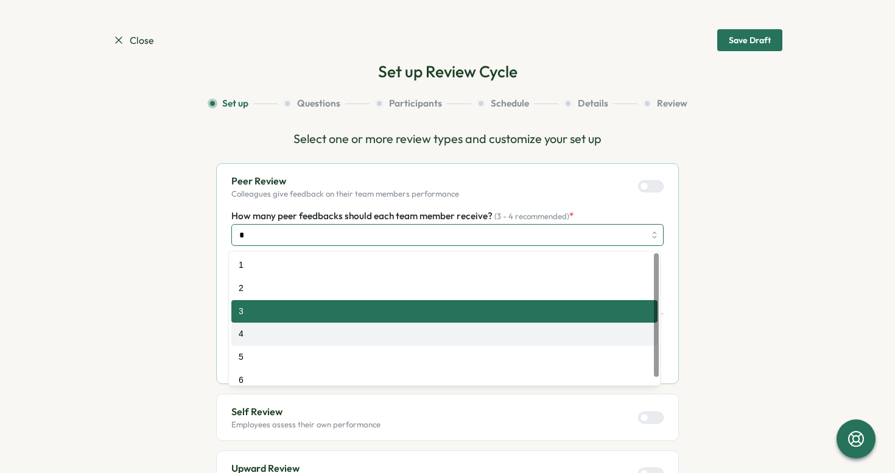
scroll to position [9, 0]
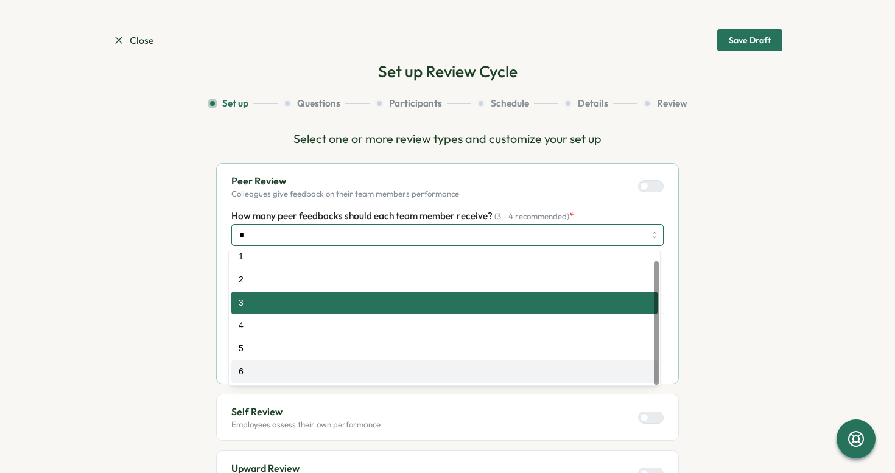
type input "*"
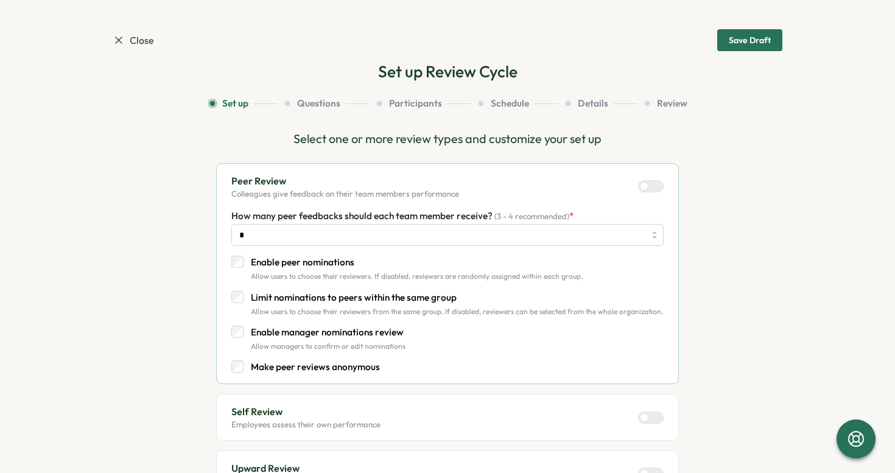
click at [296, 265] on p "Enable peer nominations" at bounding box center [417, 262] width 332 height 13
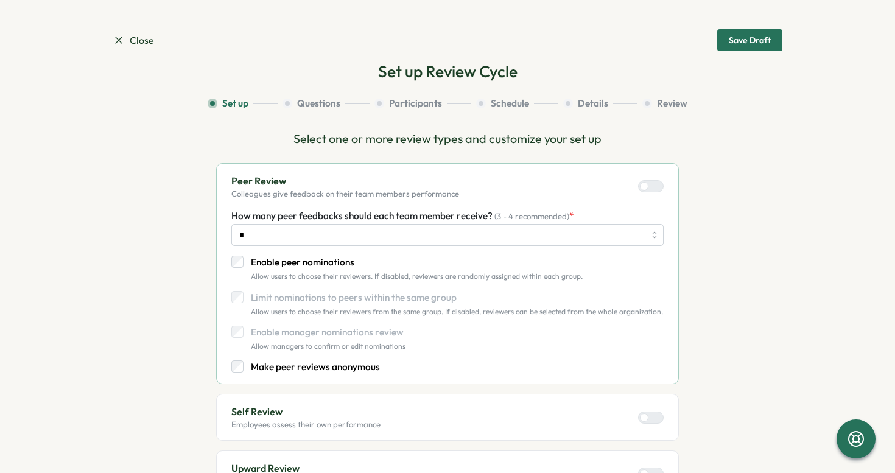
click at [296, 265] on p "Enable peer nominations" at bounding box center [417, 262] width 332 height 13
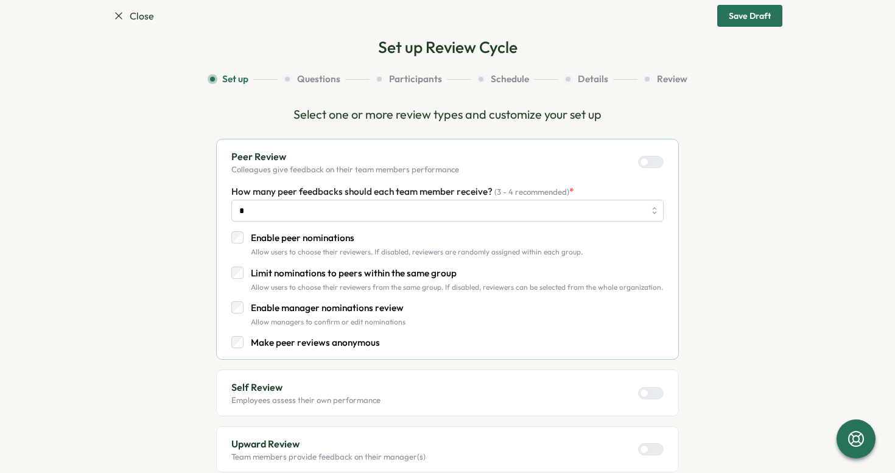
scroll to position [26, 0]
click at [648, 159] on div at bounding box center [644, 160] width 9 height 9
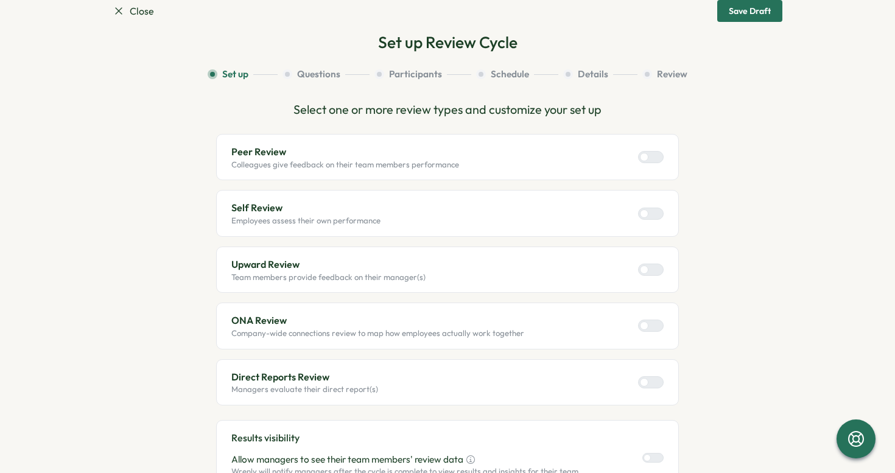
scroll to position [0, 0]
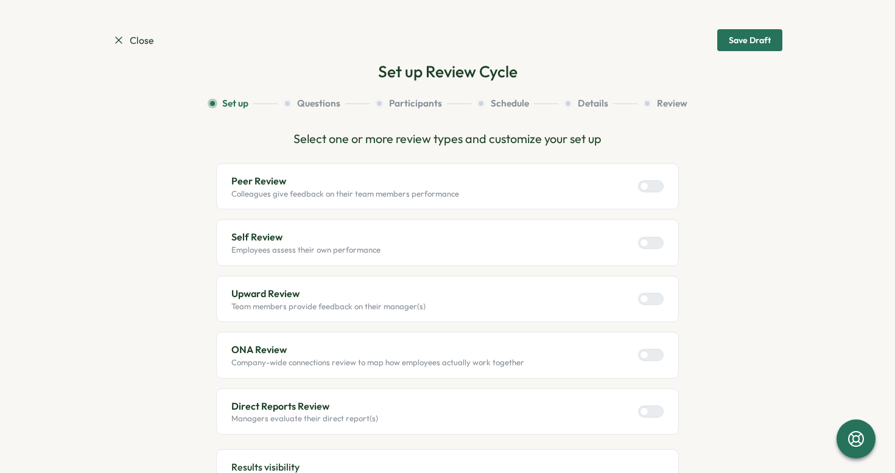
click at [648, 184] on div at bounding box center [655, 186] width 15 height 11
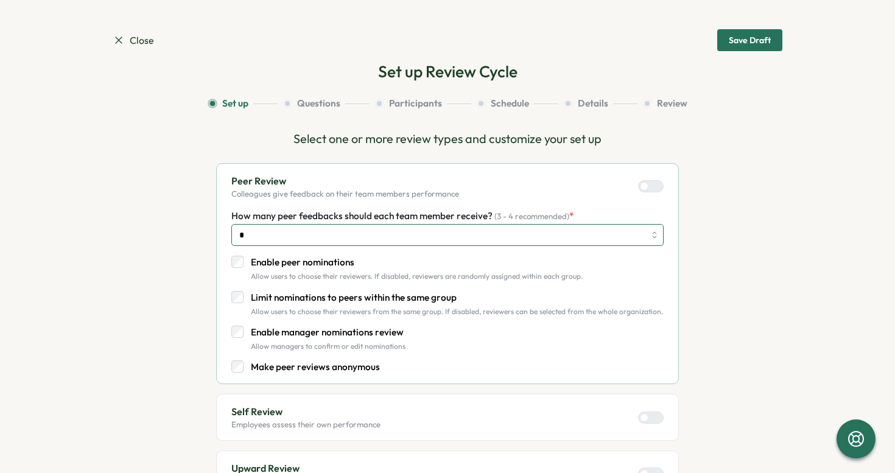
click at [631, 233] on input "*" at bounding box center [447, 235] width 432 height 22
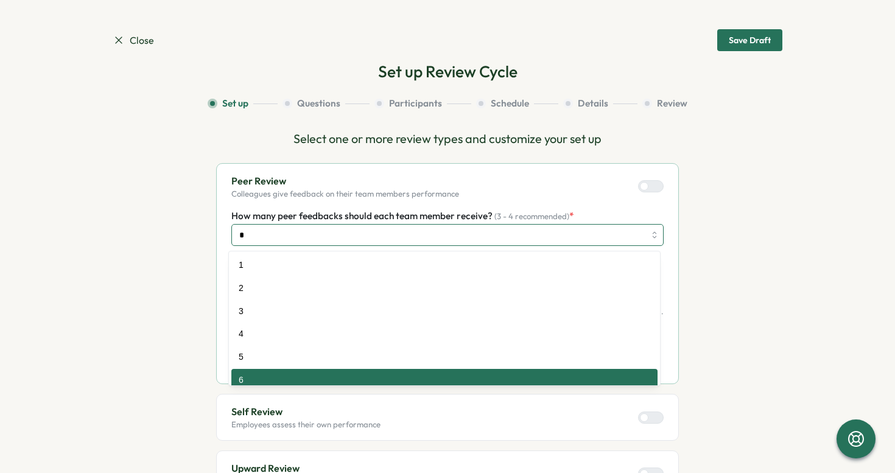
scroll to position [9, 0]
